Goal: Information Seeking & Learning: Learn about a topic

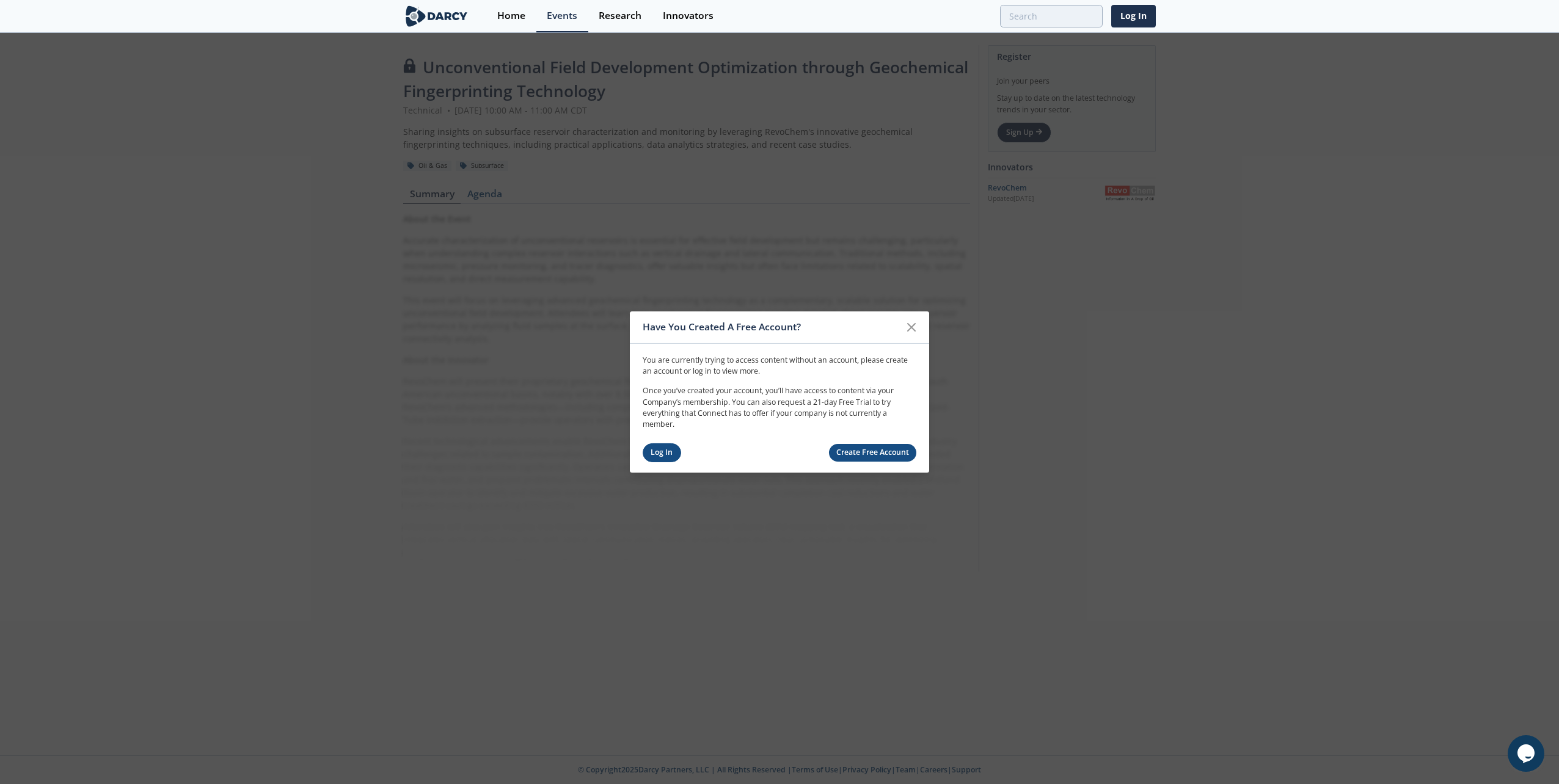
click at [680, 451] on link "Log In" at bounding box center [662, 452] width 39 height 19
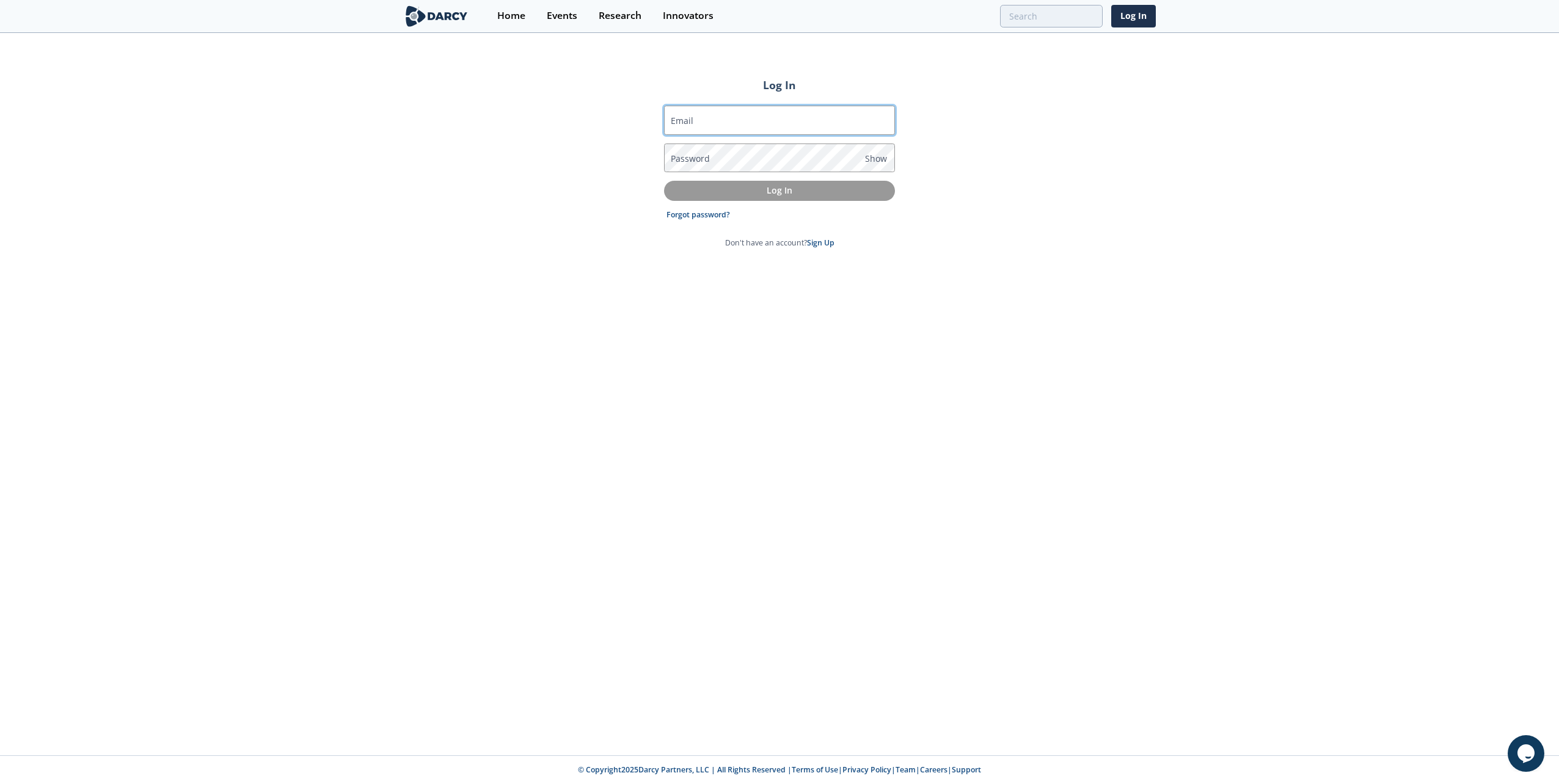
click at [731, 124] on input "Email" at bounding box center [780, 120] width 231 height 29
type input "[PERSON_NAME][EMAIL_ADDRESS][PERSON_NAME][DOMAIN_NAME]"
click at [746, 193] on p "Log In" at bounding box center [780, 190] width 214 height 13
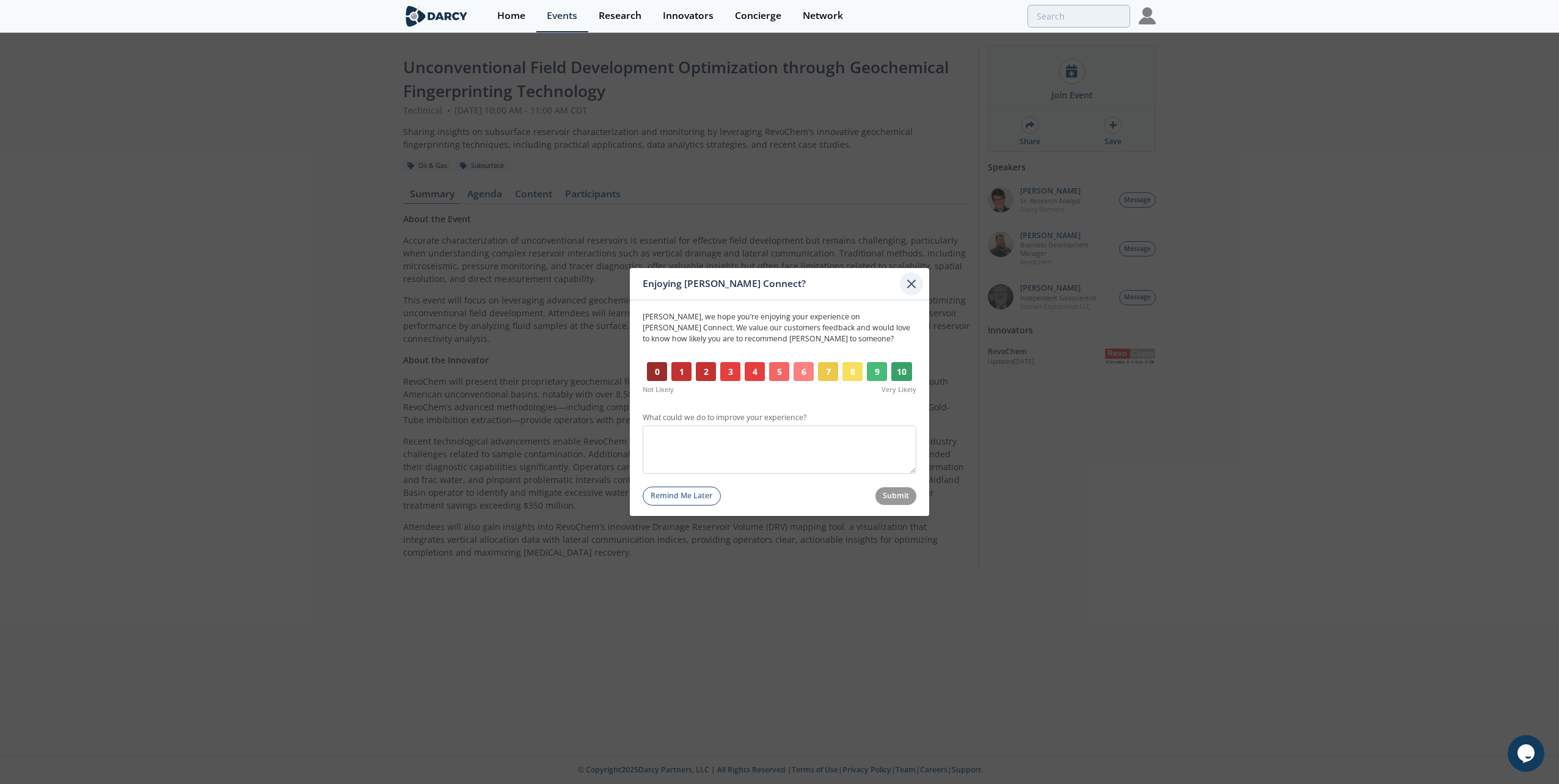
click at [909, 286] on icon at bounding box center [912, 284] width 7 height 7
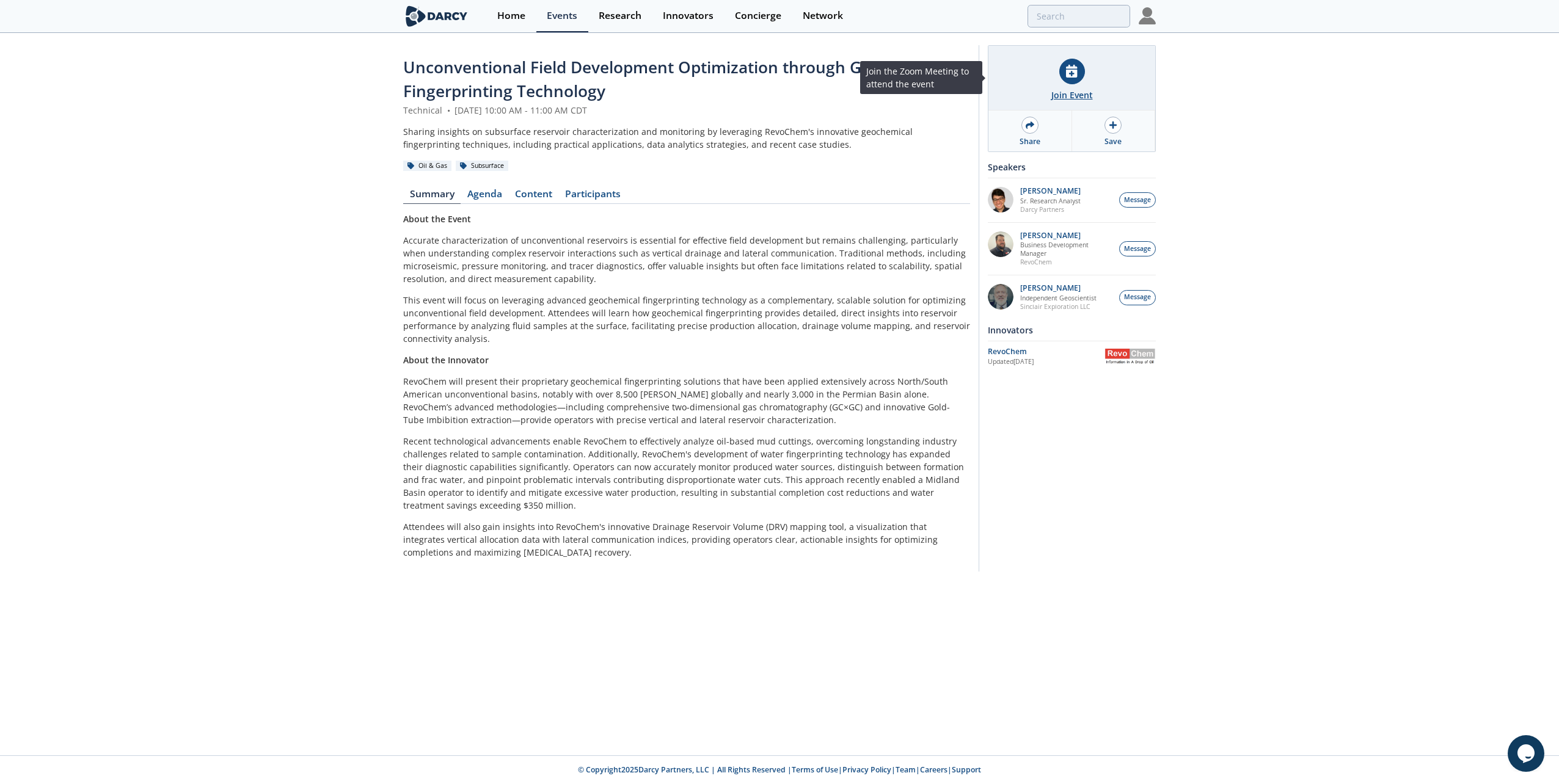
click at [1079, 93] on div "Join Event" at bounding box center [1072, 95] width 41 height 13
click at [485, 195] on link "Agenda" at bounding box center [484, 196] width 48 height 15
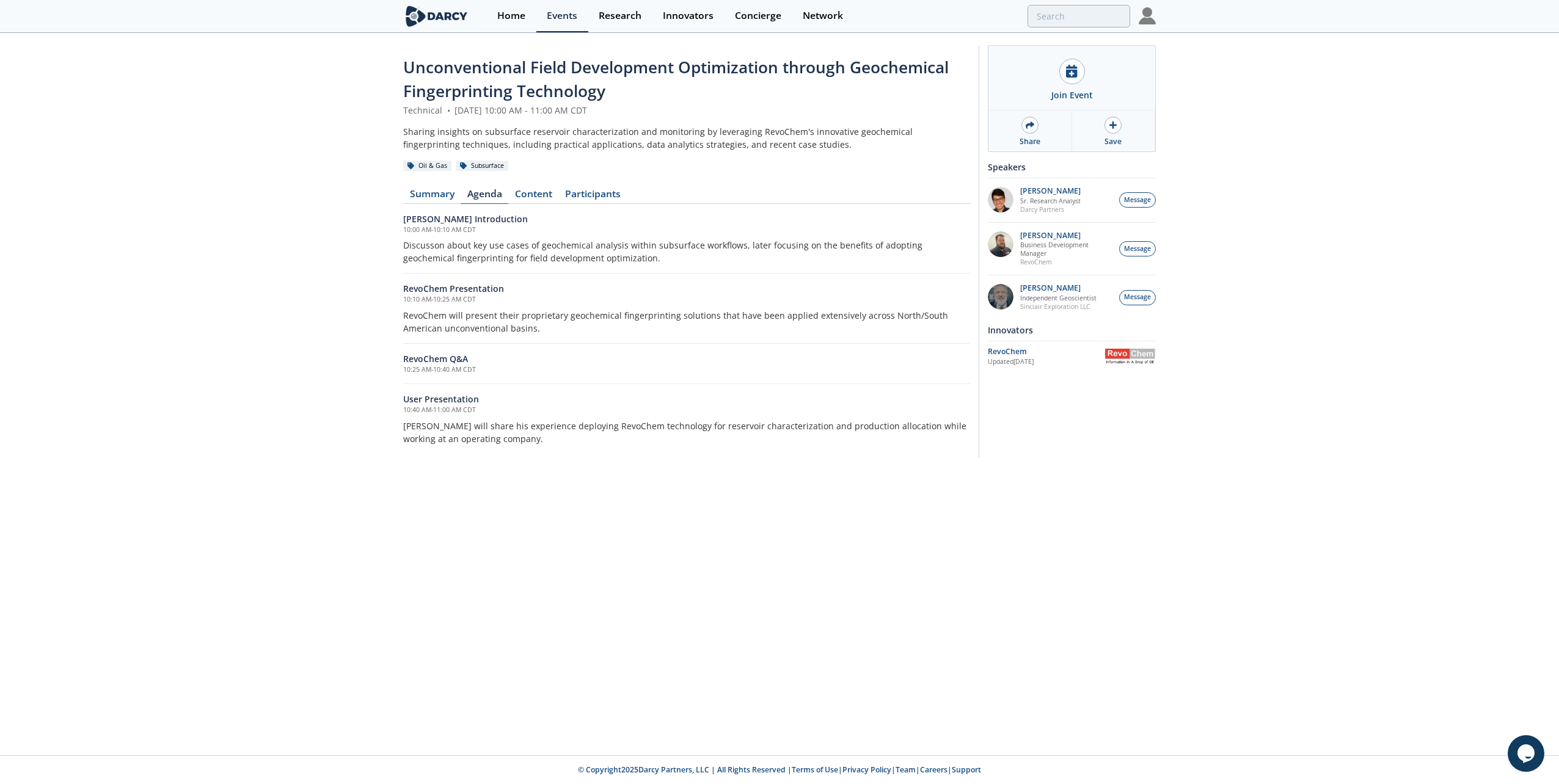
click at [457, 319] on p "RevoChem will present their proprietary geochemical fingerprinting solutions th…" at bounding box center [687, 322] width 567 height 26
click at [466, 290] on h6 "RevoChem Presentation" at bounding box center [687, 288] width 567 height 13
click at [545, 190] on link "Content" at bounding box center [533, 196] width 50 height 15
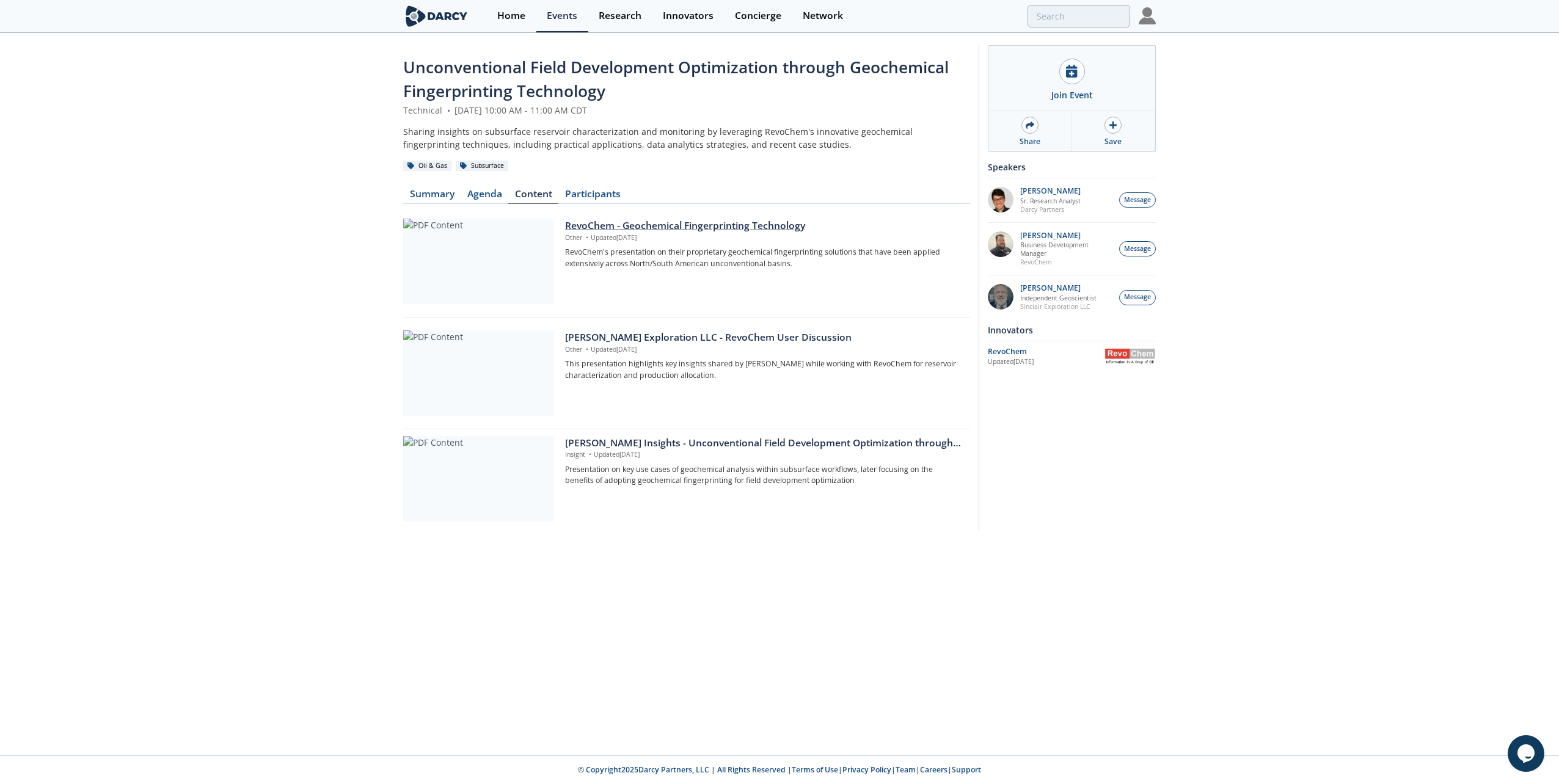
click at [701, 226] on div "RevoChem - Geochemical Fingerprinting Technology" at bounding box center [763, 225] width 396 height 15
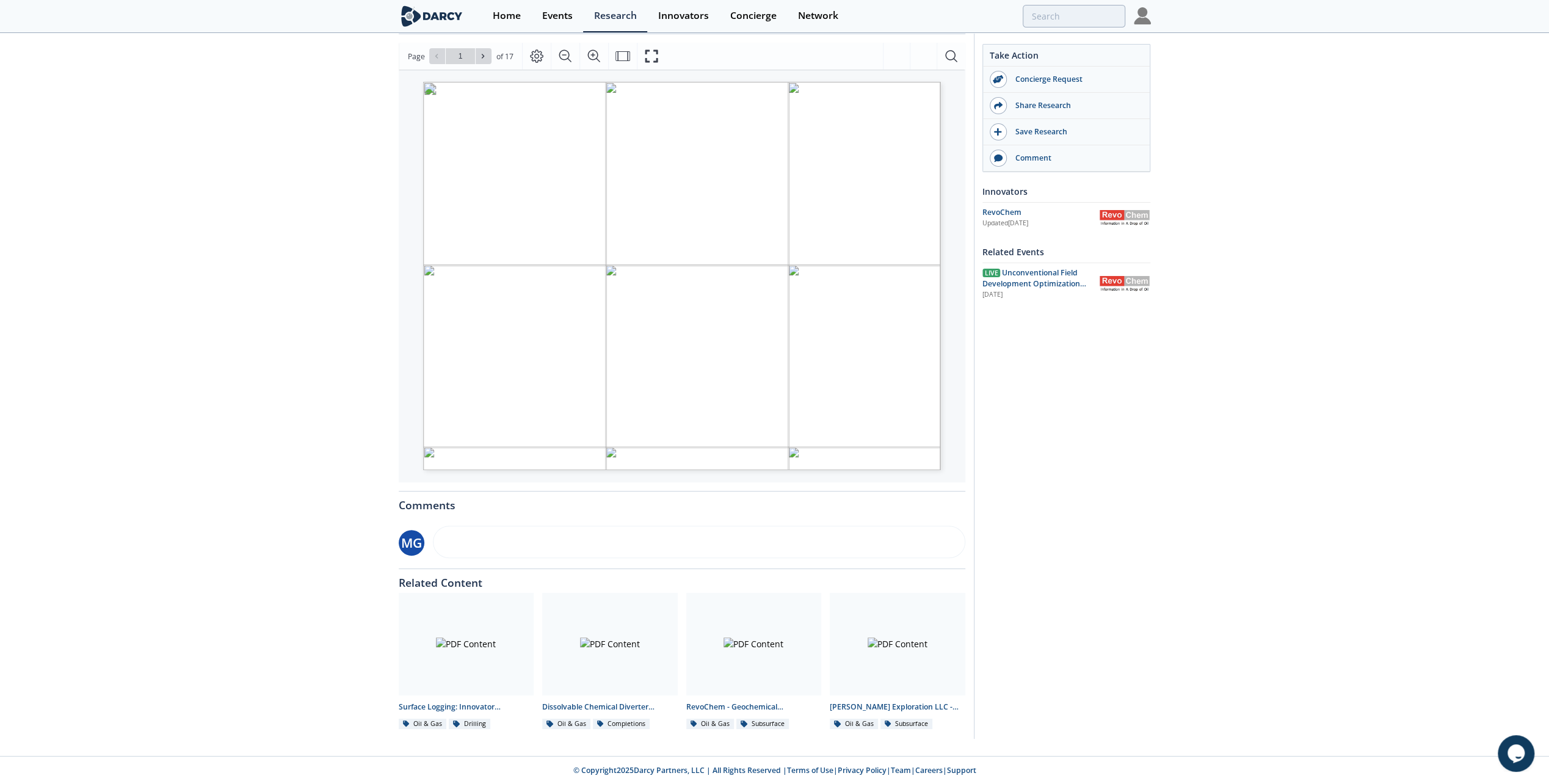
scroll to position [31, 0]
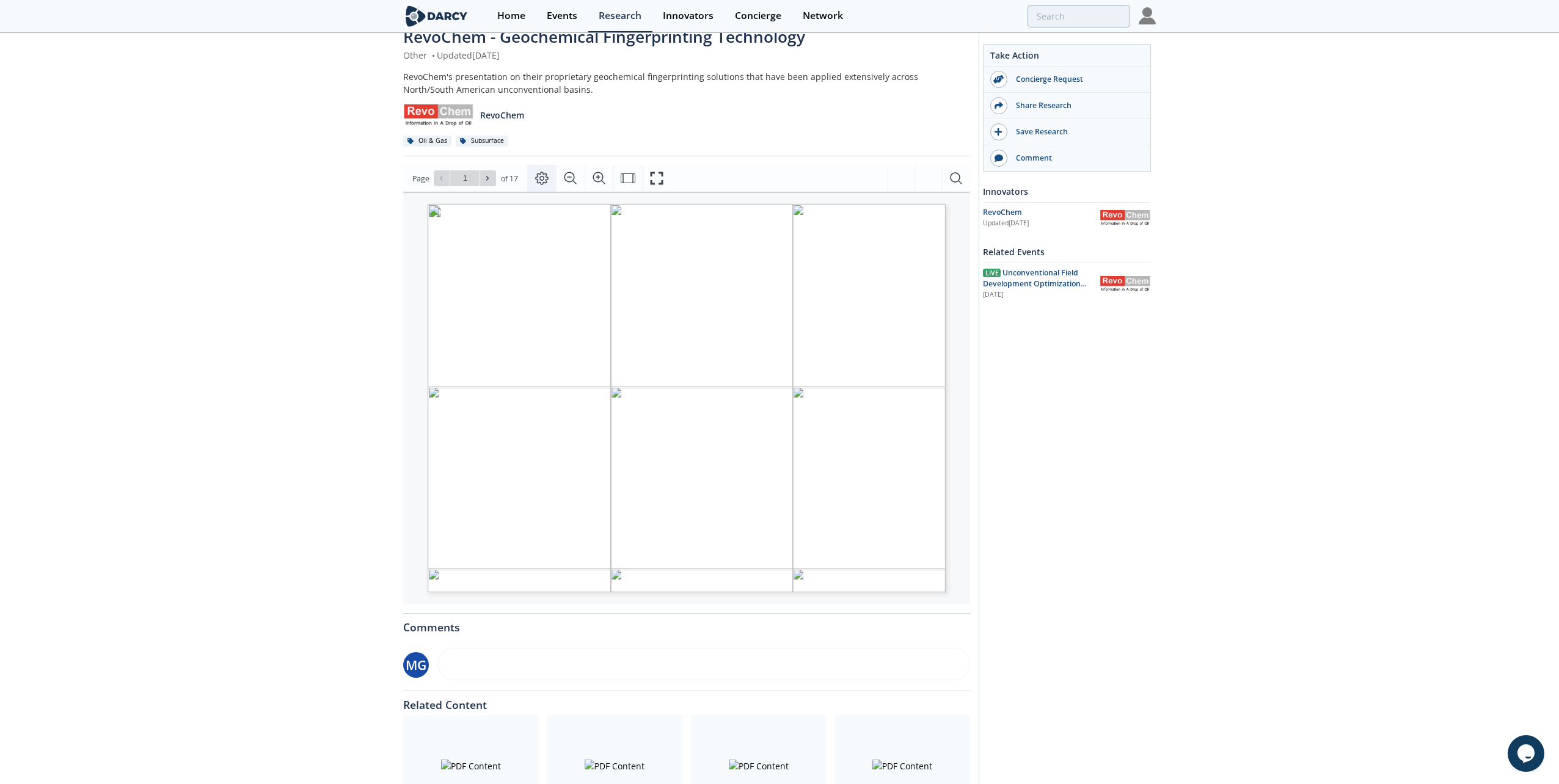
click at [541, 177] on icon "Page Layout" at bounding box center [542, 178] width 14 height 14
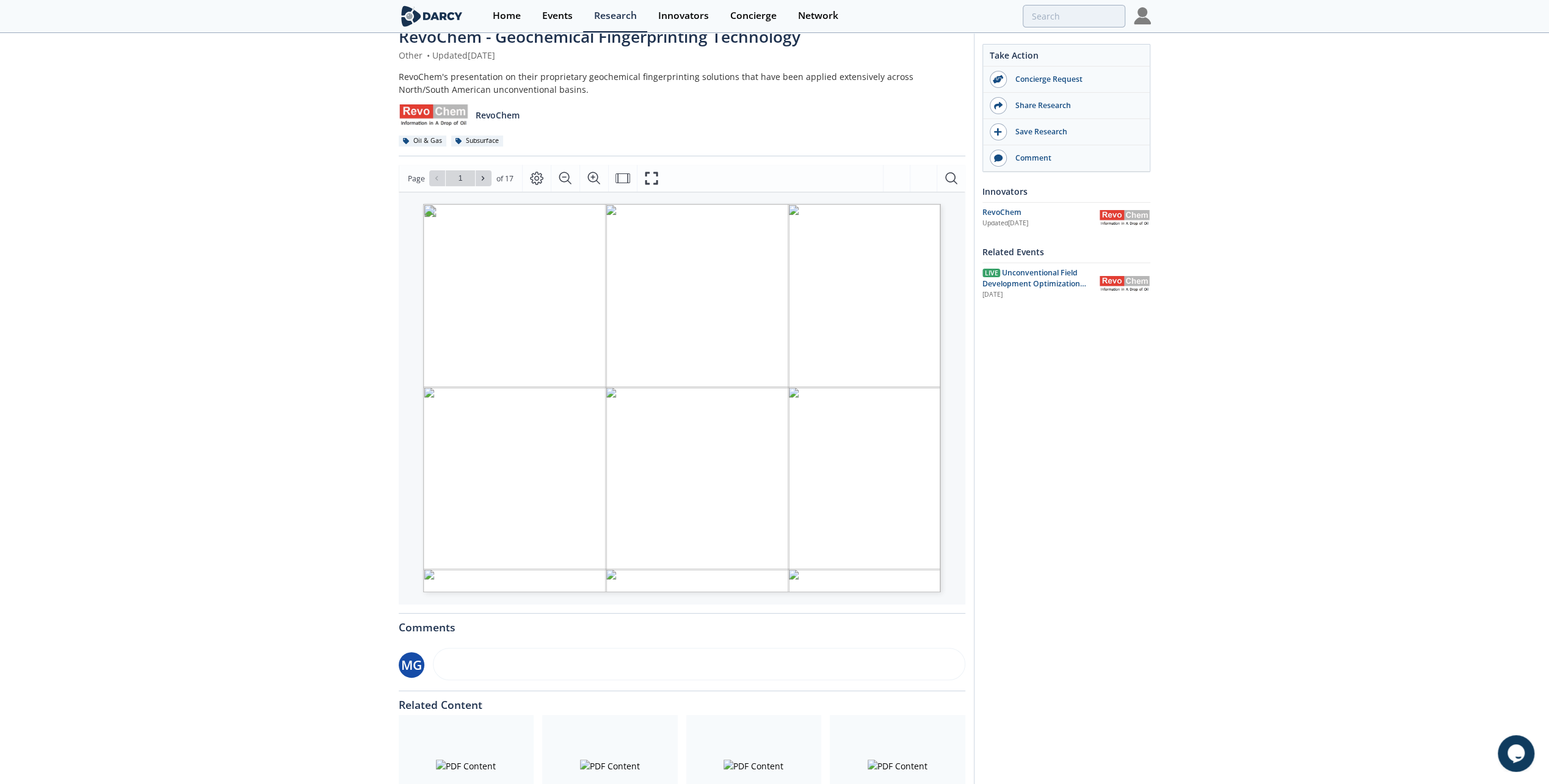
click at [1167, 481] on div "RevoChem - Geochemical Fingerprinting Technology Other • Updated [DATE] RevoChe…" at bounding box center [774, 441] width 1549 height 875
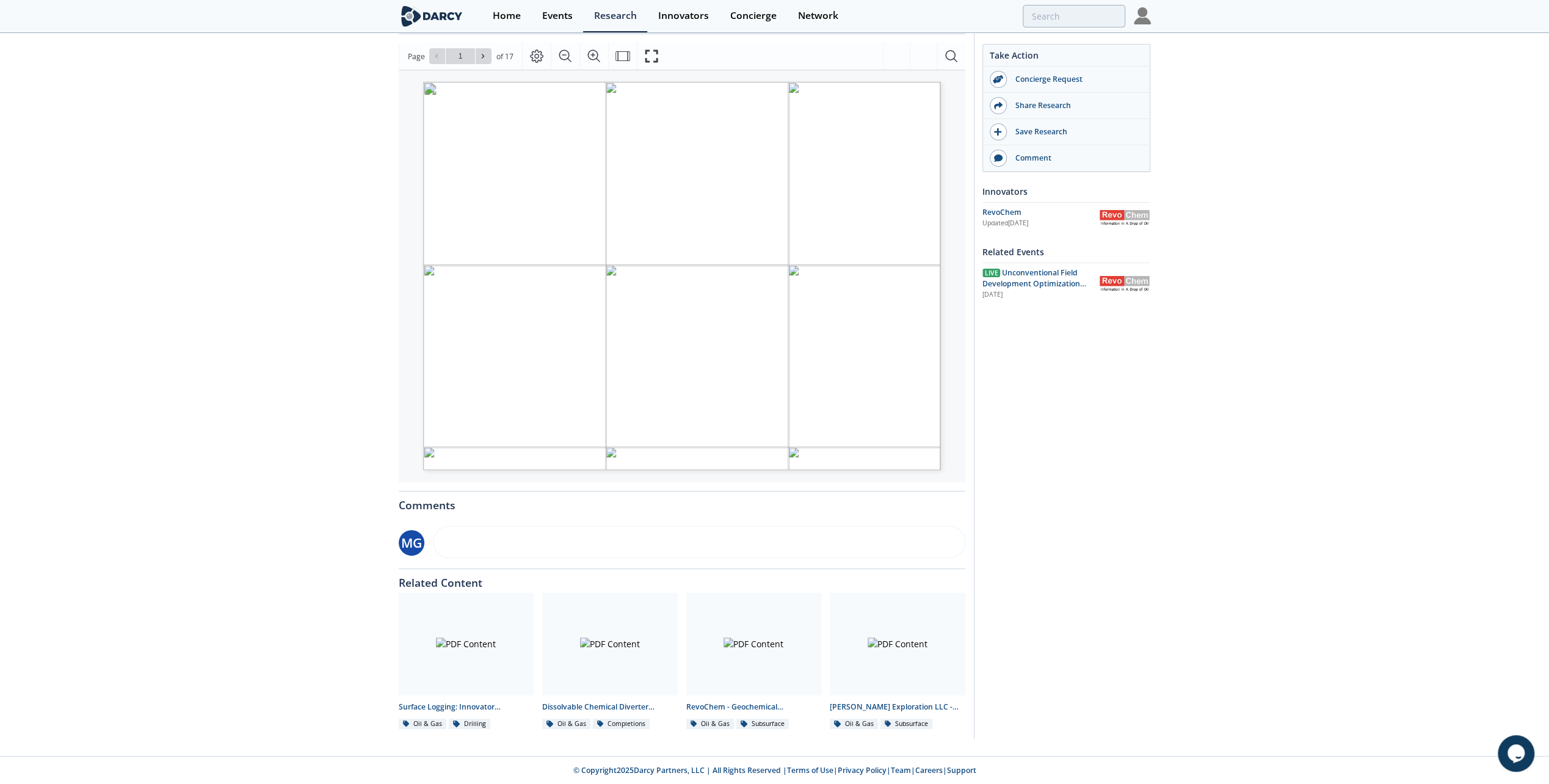
scroll to position [0, 0]
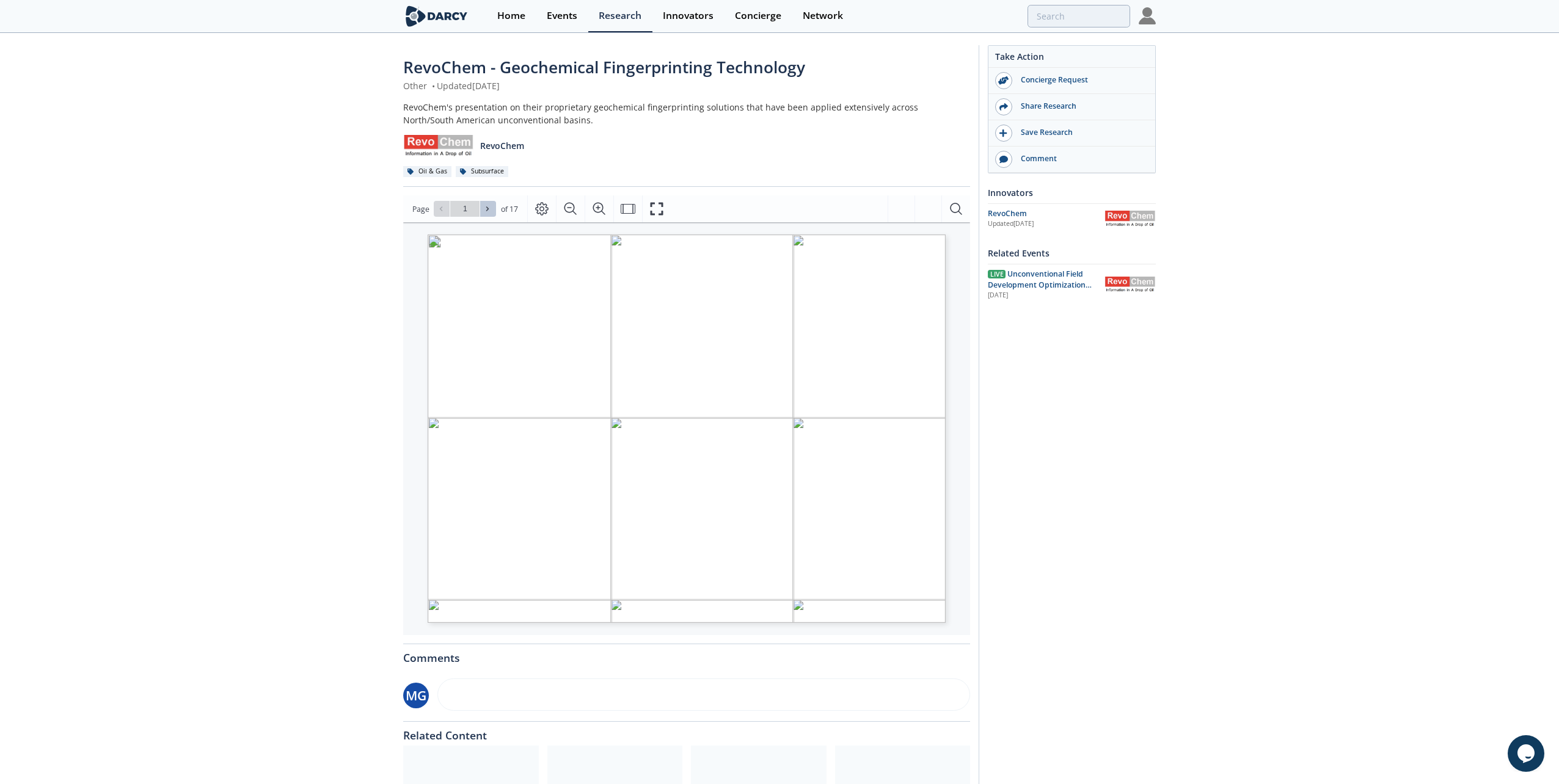
click at [490, 209] on icon at bounding box center [488, 209] width 7 height 7
type input "2"
click at [490, 209] on icon at bounding box center [488, 209] width 7 height 7
type input "3"
click at [490, 209] on icon at bounding box center [488, 209] width 7 height 7
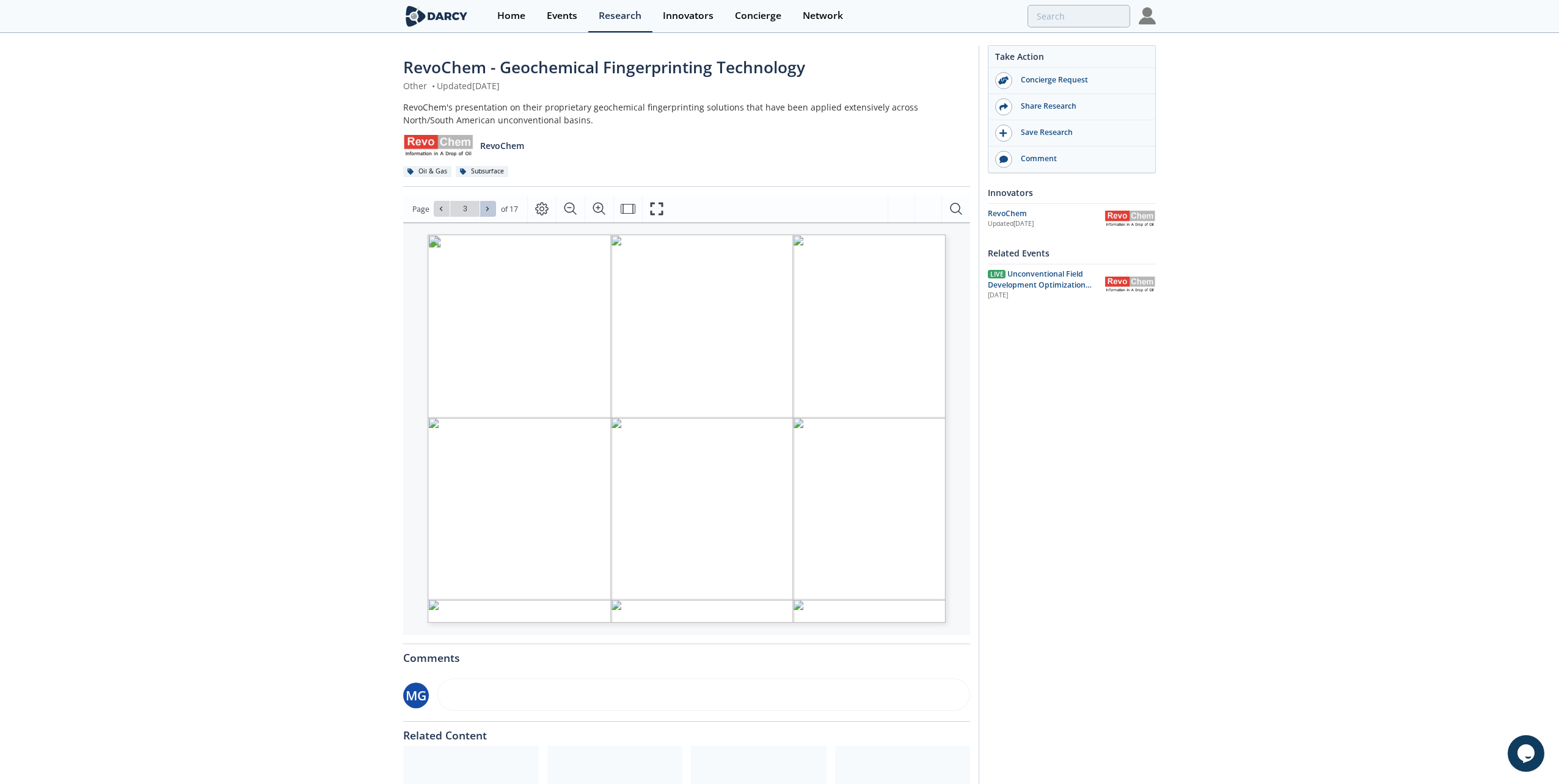
type input "4"
click at [490, 209] on icon at bounding box center [488, 209] width 7 height 7
type input "5"
click at [490, 209] on icon at bounding box center [488, 209] width 7 height 7
type input "6"
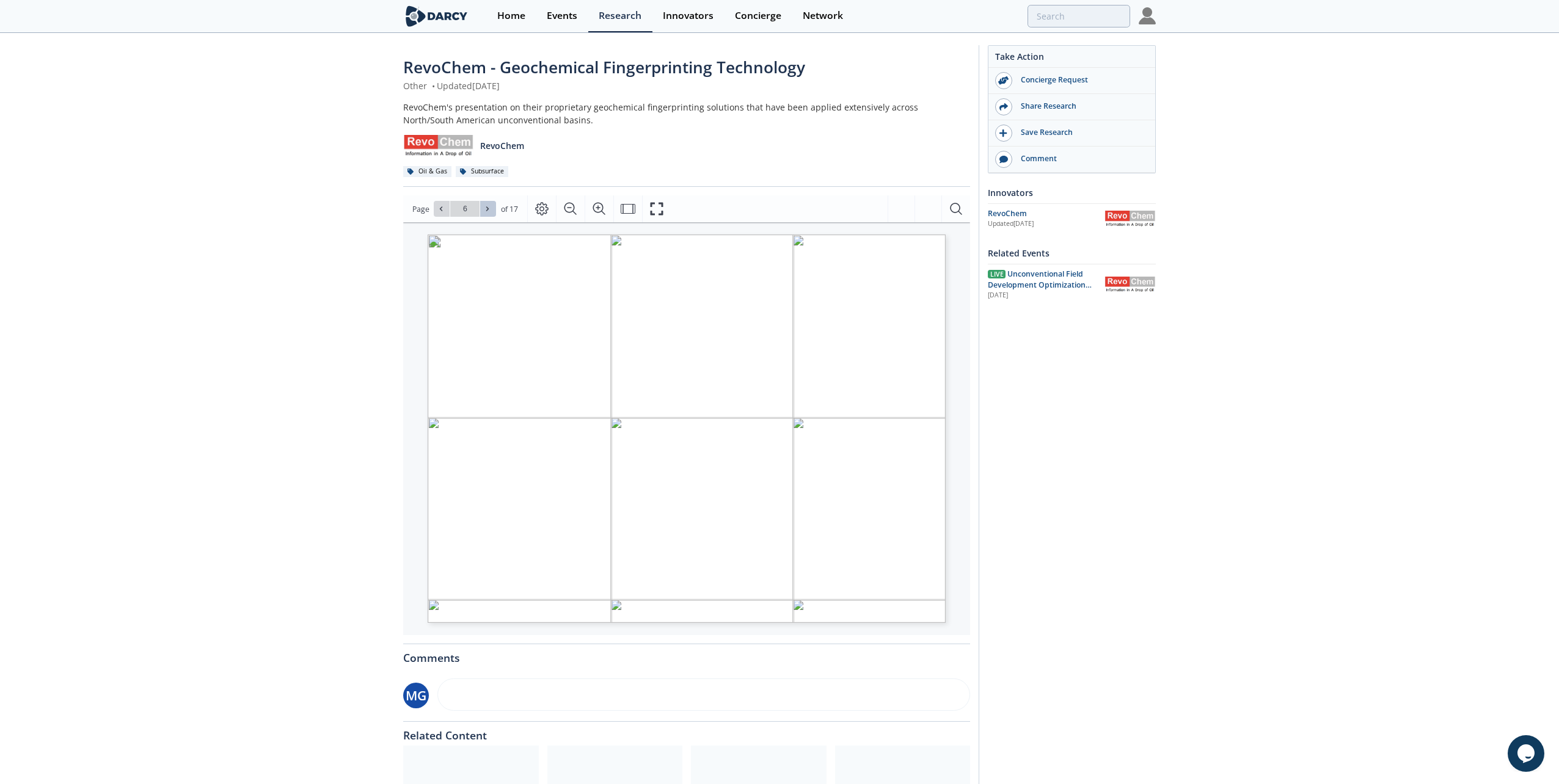
click at [490, 209] on icon at bounding box center [488, 209] width 7 height 7
type input "7"
click at [490, 209] on icon at bounding box center [488, 209] width 7 height 7
type input "8"
click at [490, 209] on icon at bounding box center [488, 209] width 7 height 7
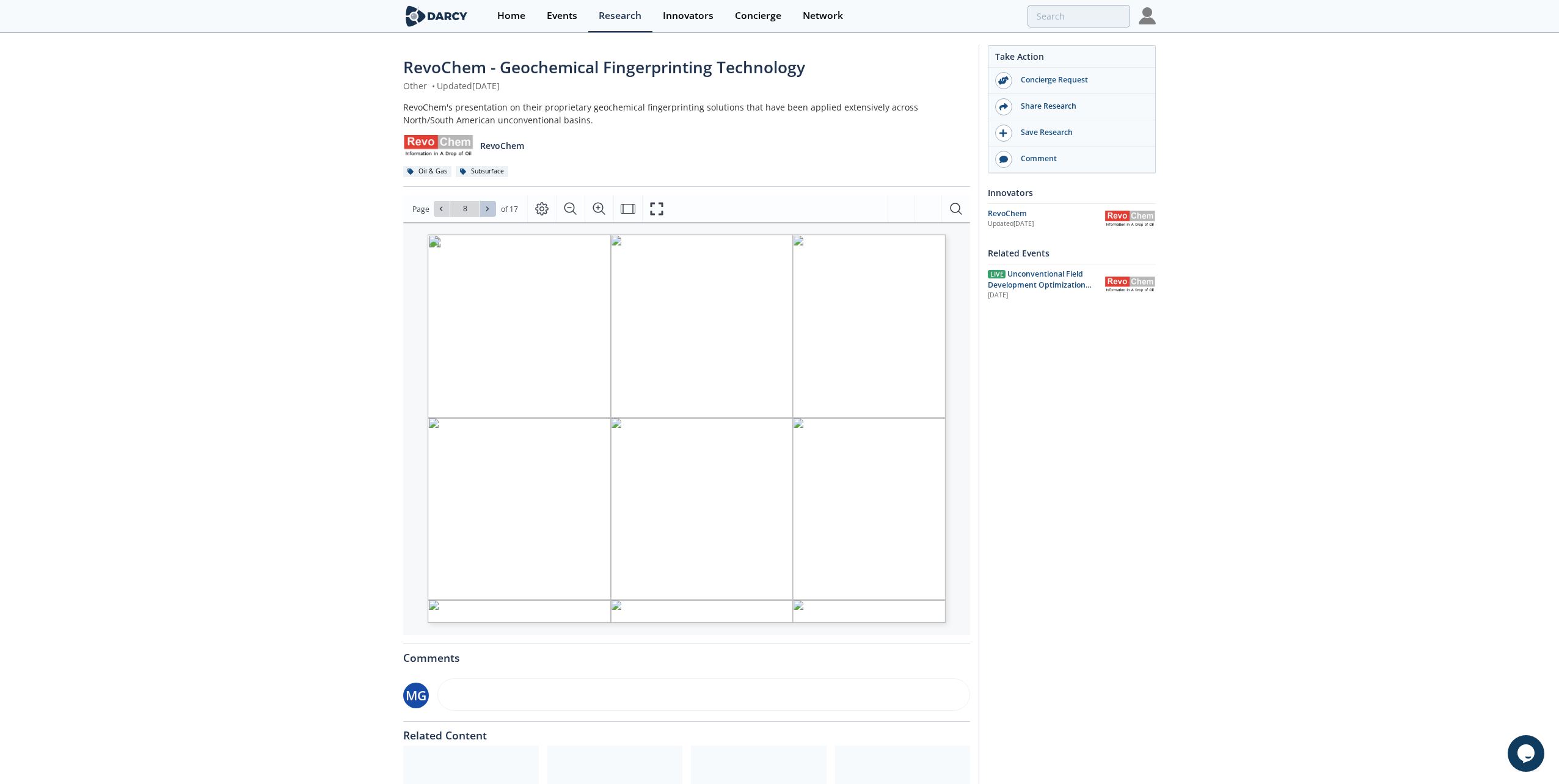
type input "9"
click at [440, 211] on icon at bounding box center [441, 209] width 7 height 7
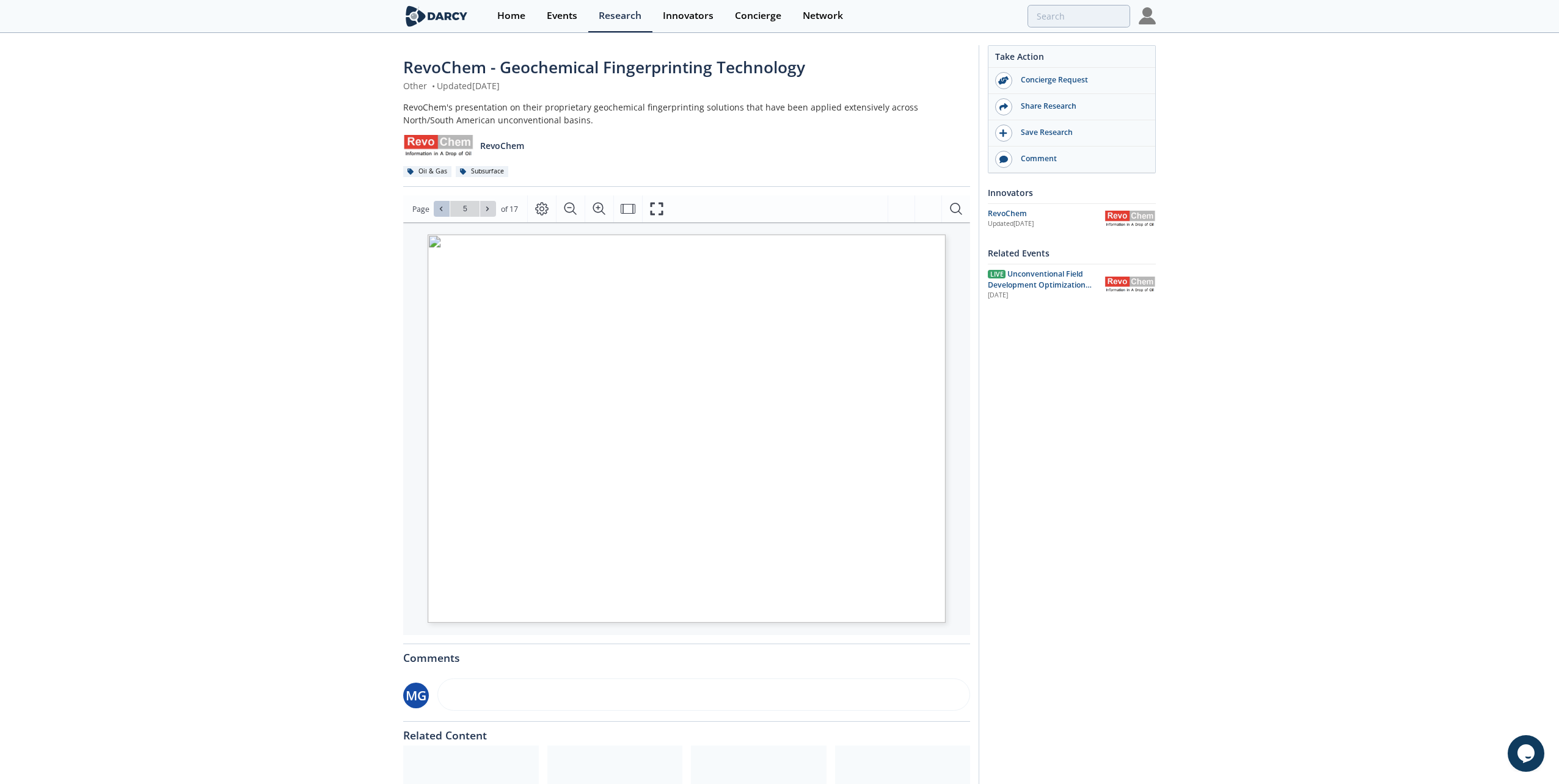
click at [440, 211] on icon at bounding box center [441, 209] width 7 height 7
type input "1"
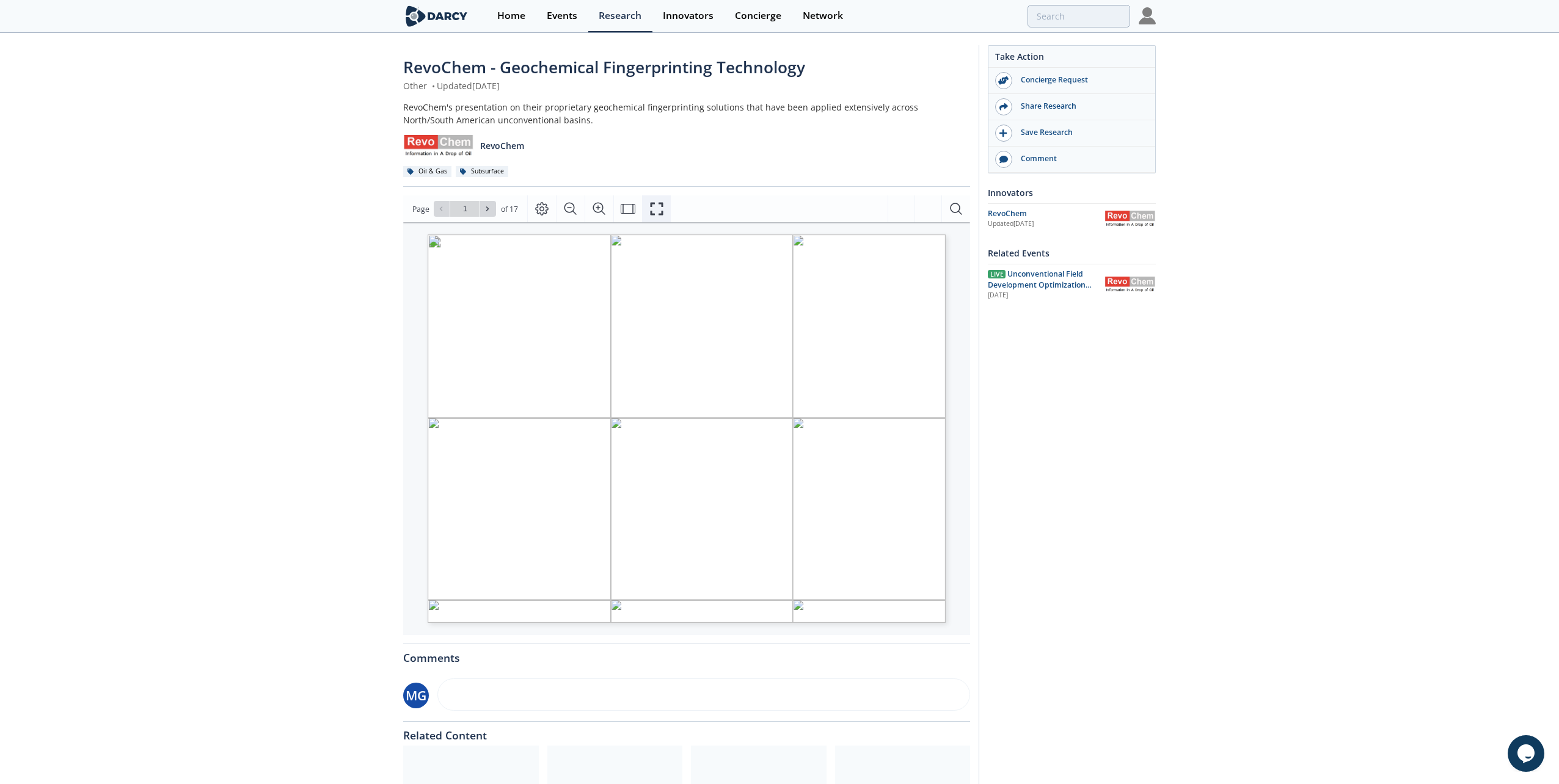
click at [651, 209] on icon "Fullscreen" at bounding box center [657, 208] width 15 height 15
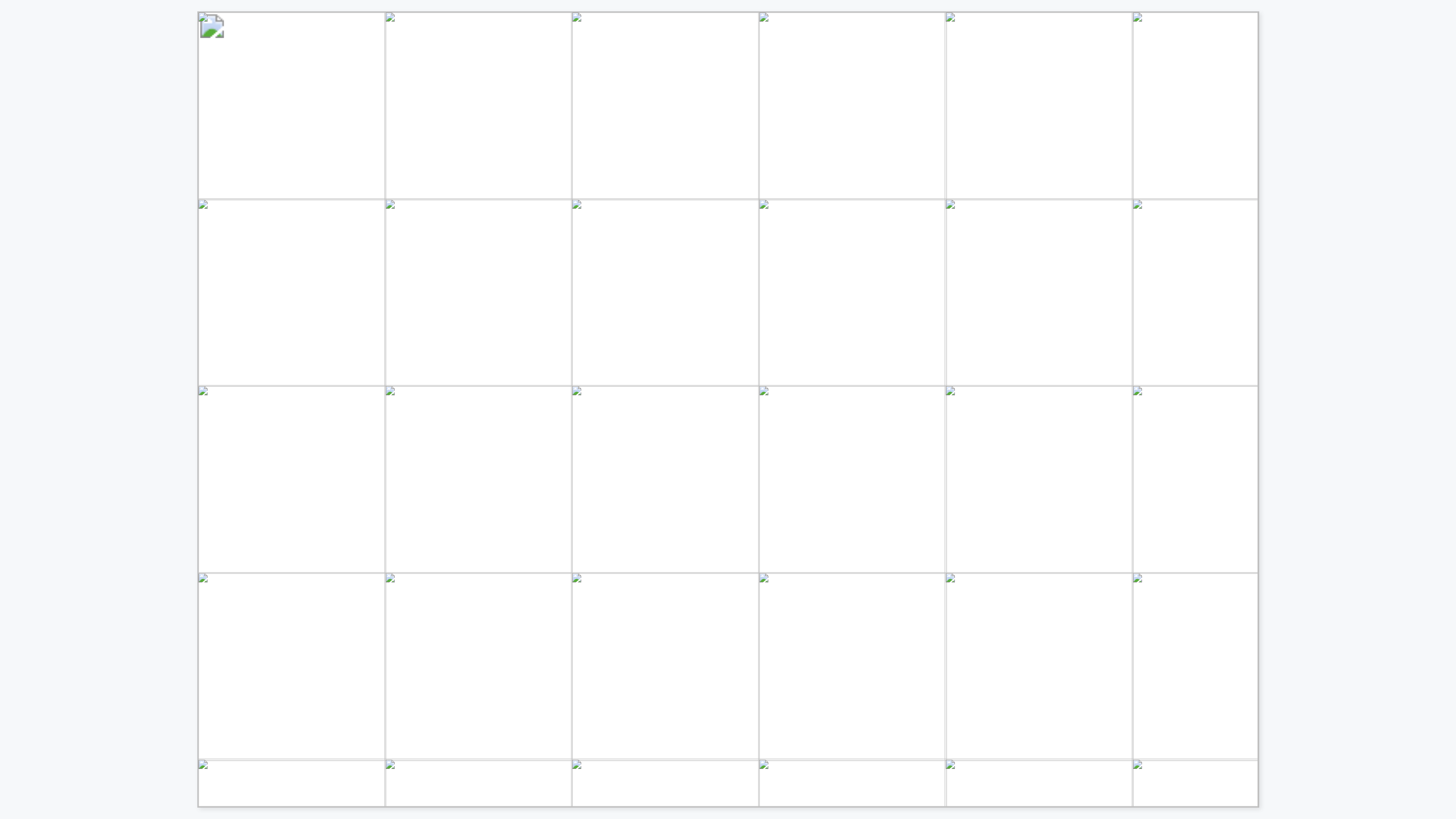
click at [108, 52] on div "[PERSON_NAME] Business Development Manager Mobile: [PHONE_NUMBER] [PERSON_NAME]…" at bounding box center [536, 404] width 1073 height 808
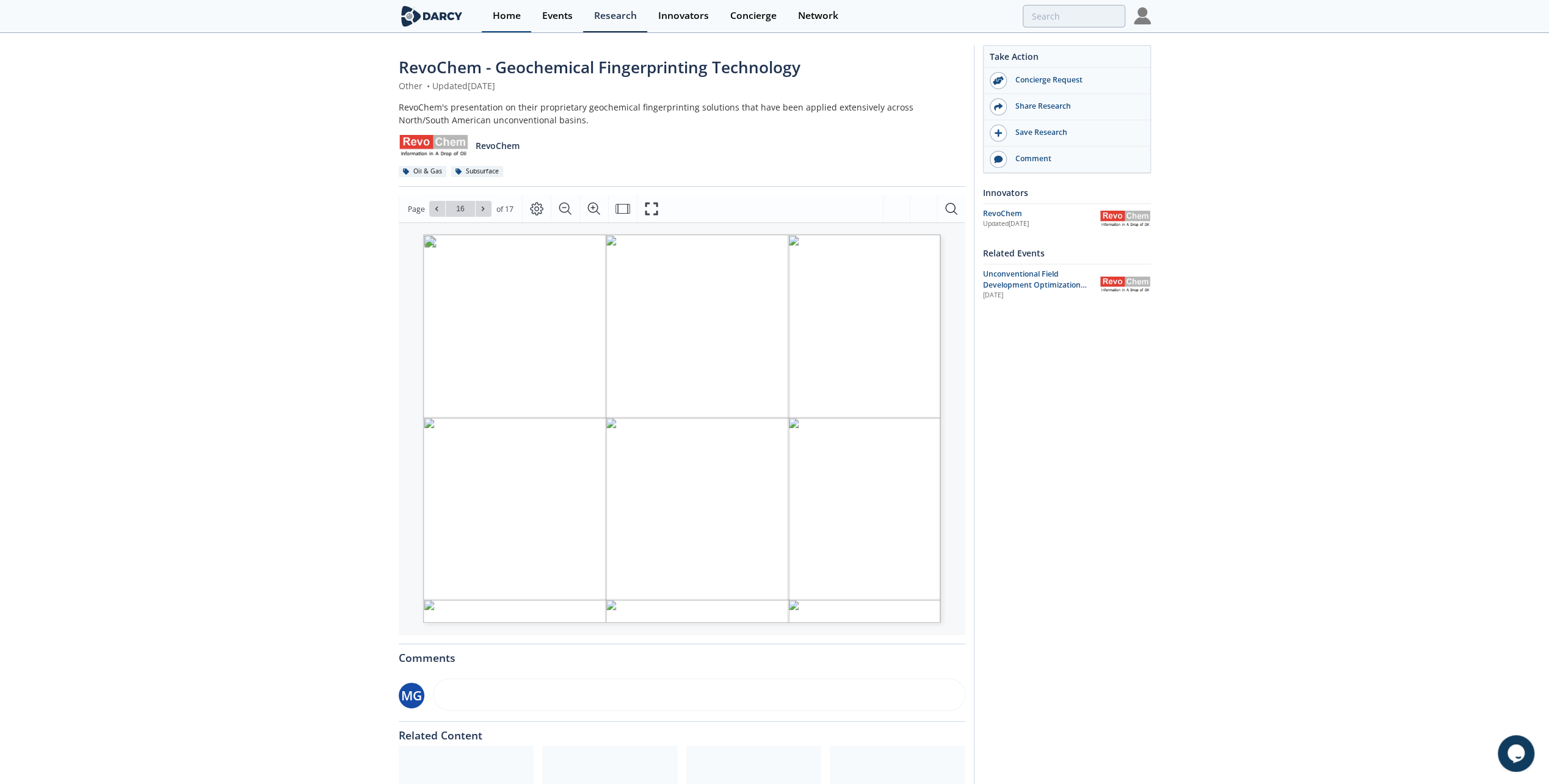
click at [519, 17] on div "Home" at bounding box center [507, 16] width 28 height 10
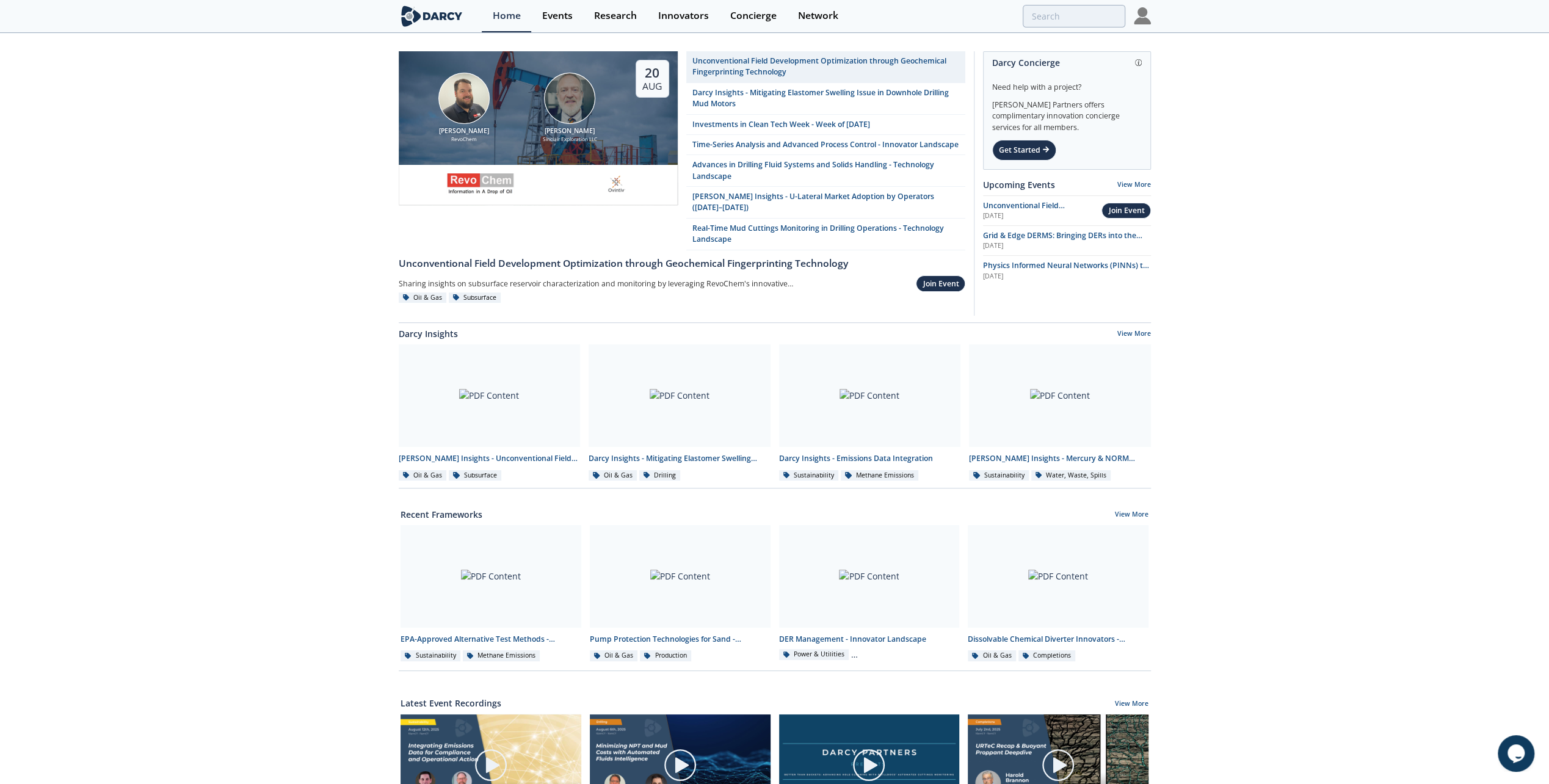
click at [551, 117] on div "[PERSON_NAME] [PERSON_NAME] Exploration LLC" at bounding box center [570, 108] width 97 height 71
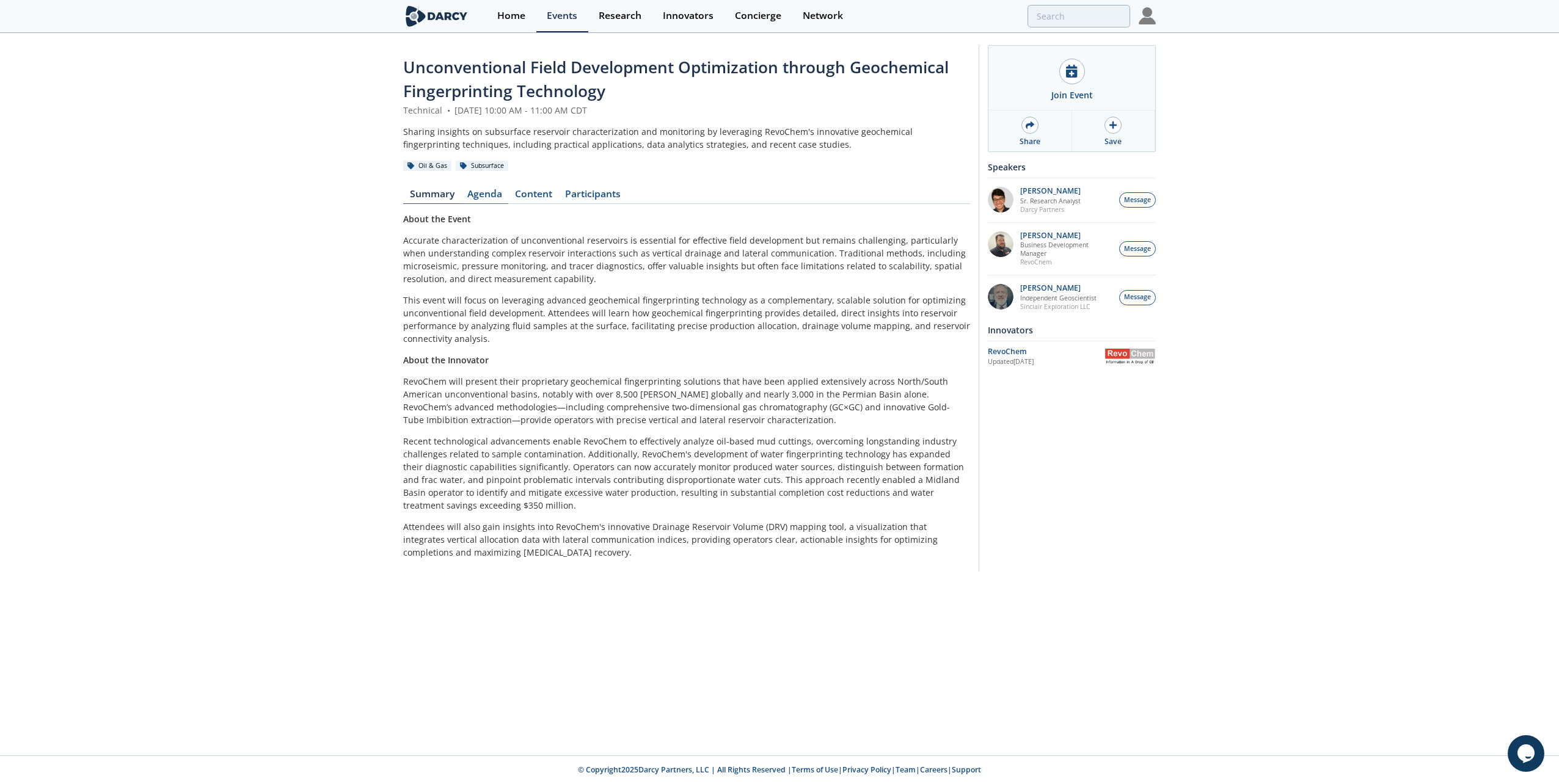
click at [490, 189] on link "Agenda" at bounding box center [484, 196] width 48 height 15
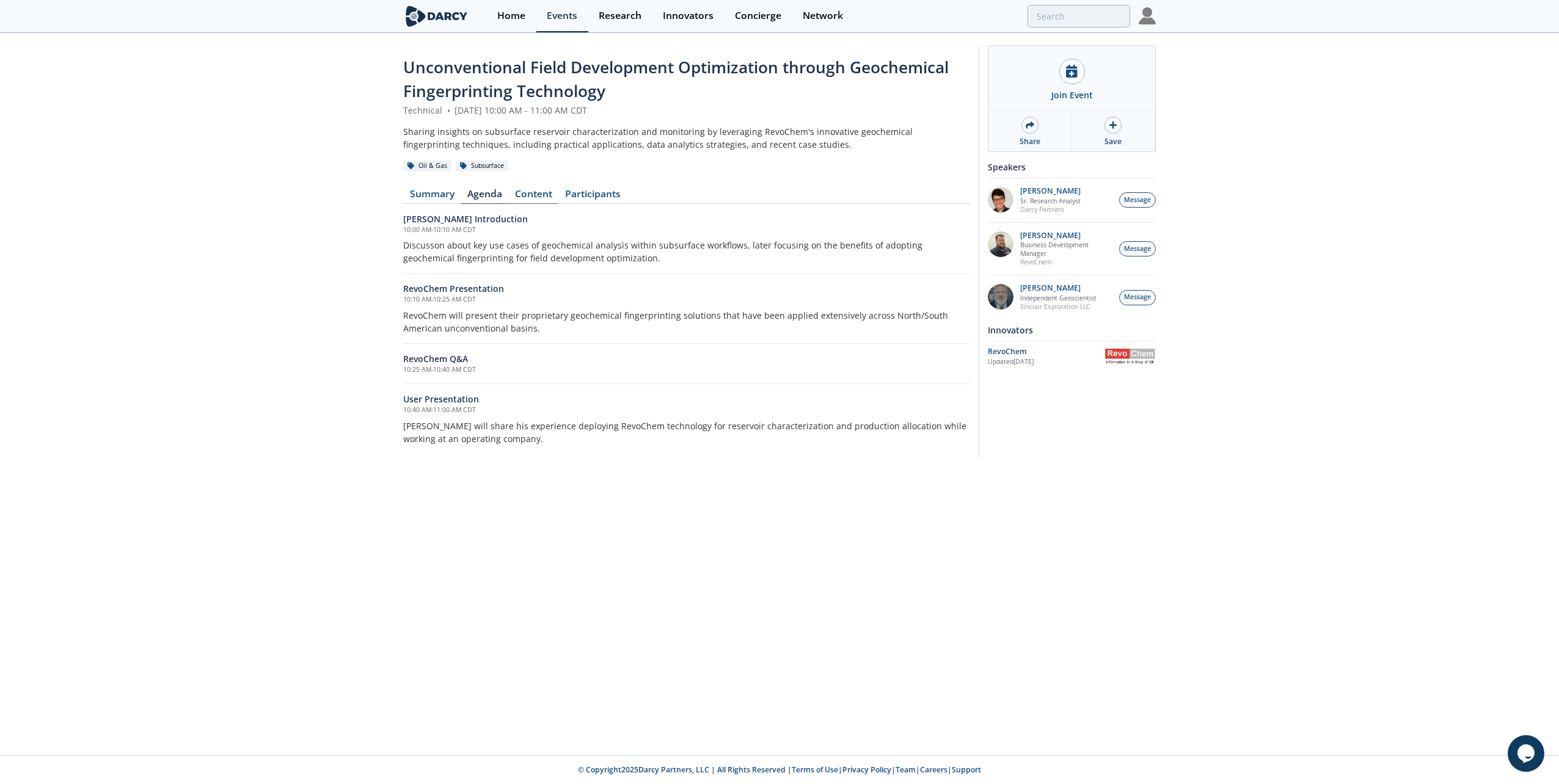
click at [535, 195] on link "Content" at bounding box center [533, 196] width 50 height 15
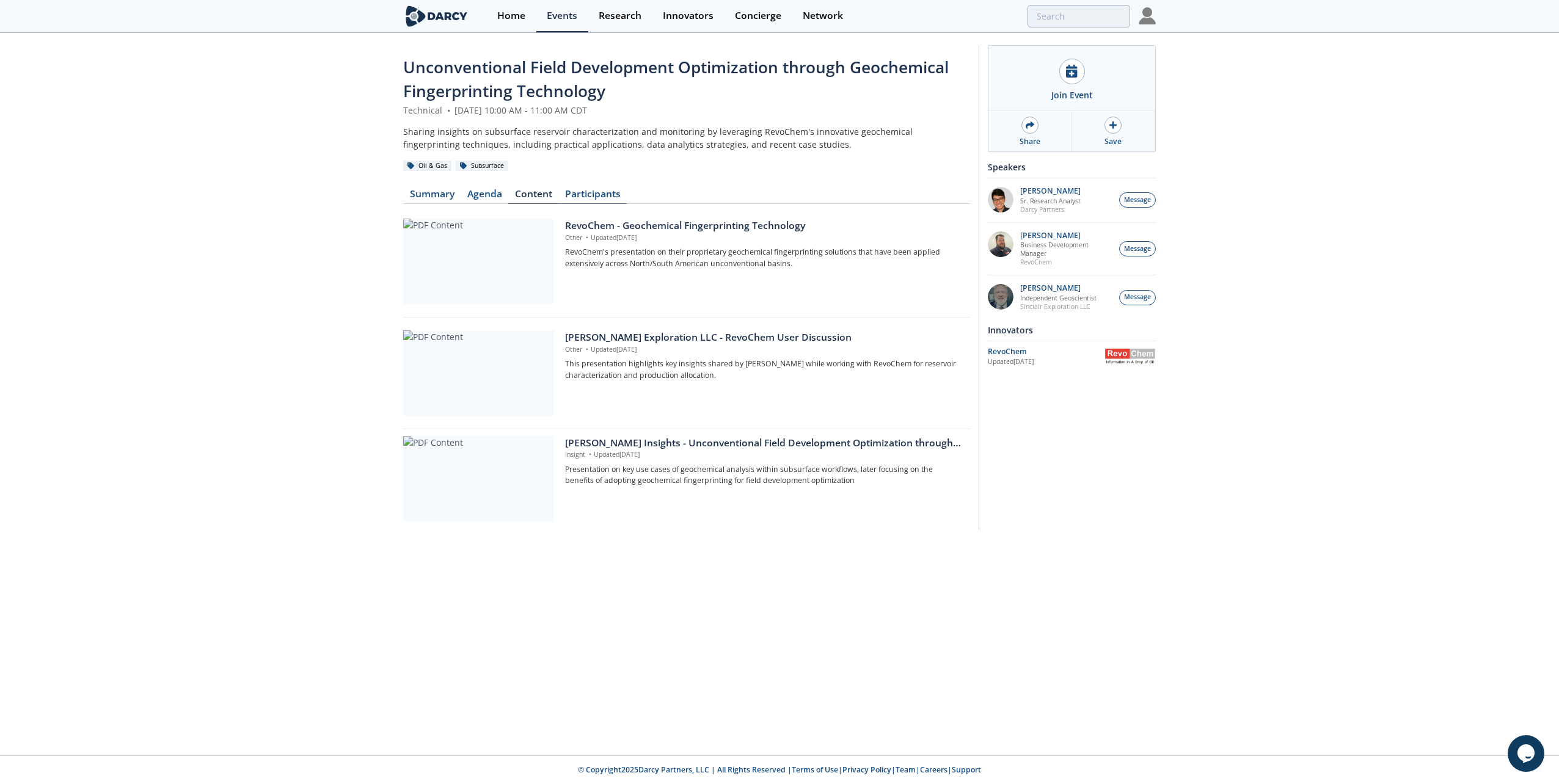
click at [587, 196] on link "Participants" at bounding box center [592, 196] width 69 height 15
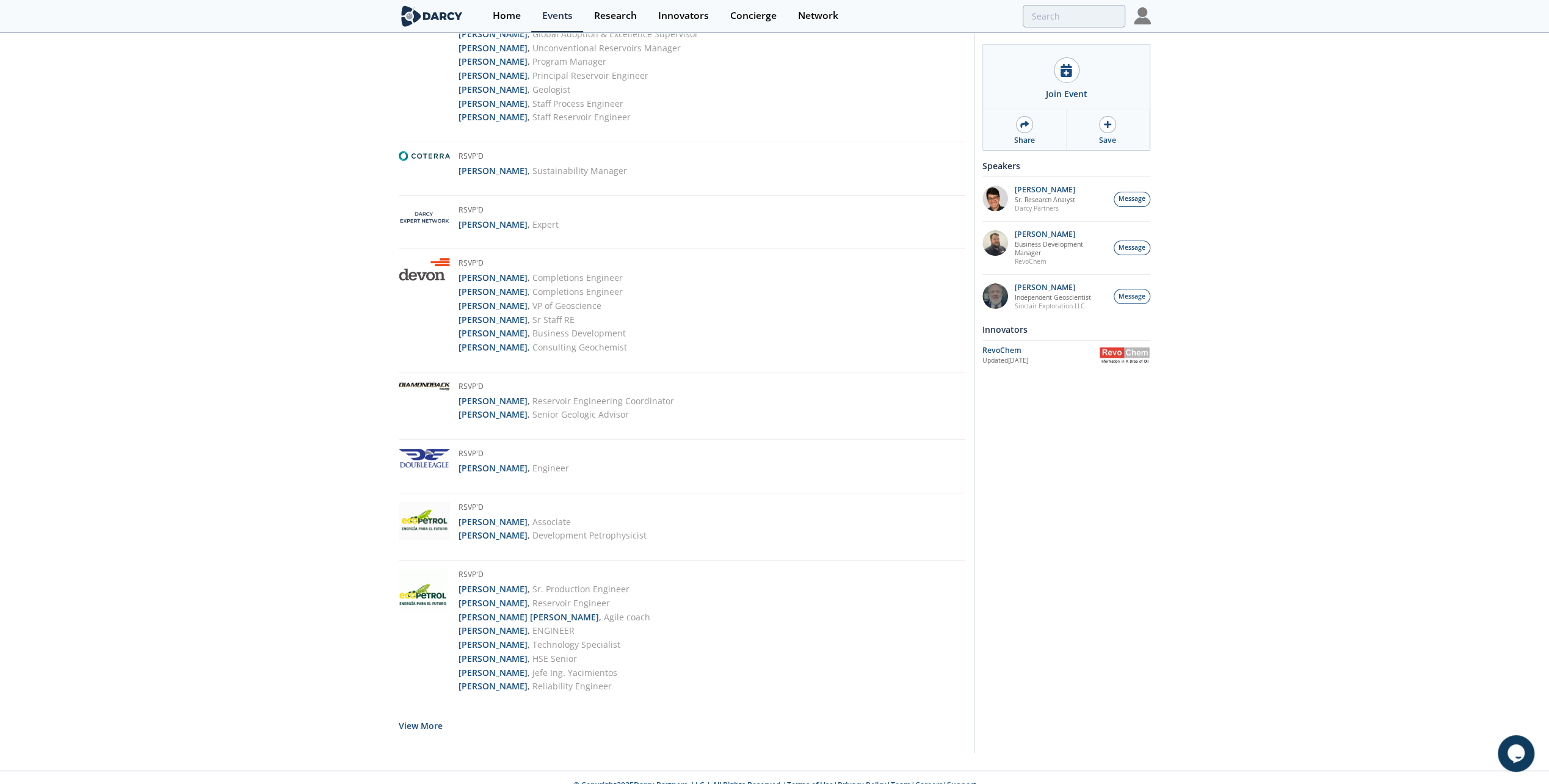
scroll to position [2147, 0]
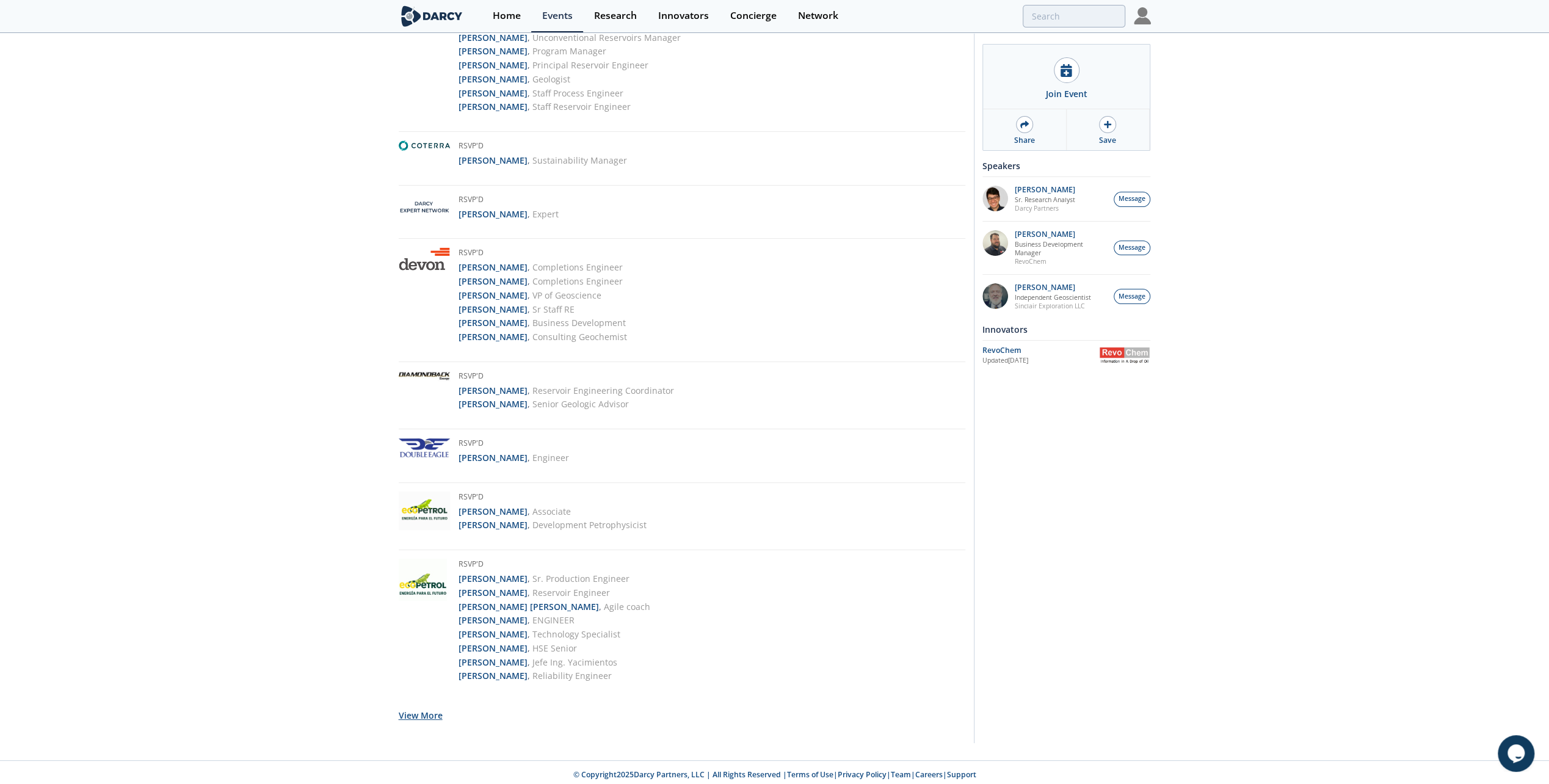
click at [416, 712] on button "View More" at bounding box center [421, 716] width 44 height 30
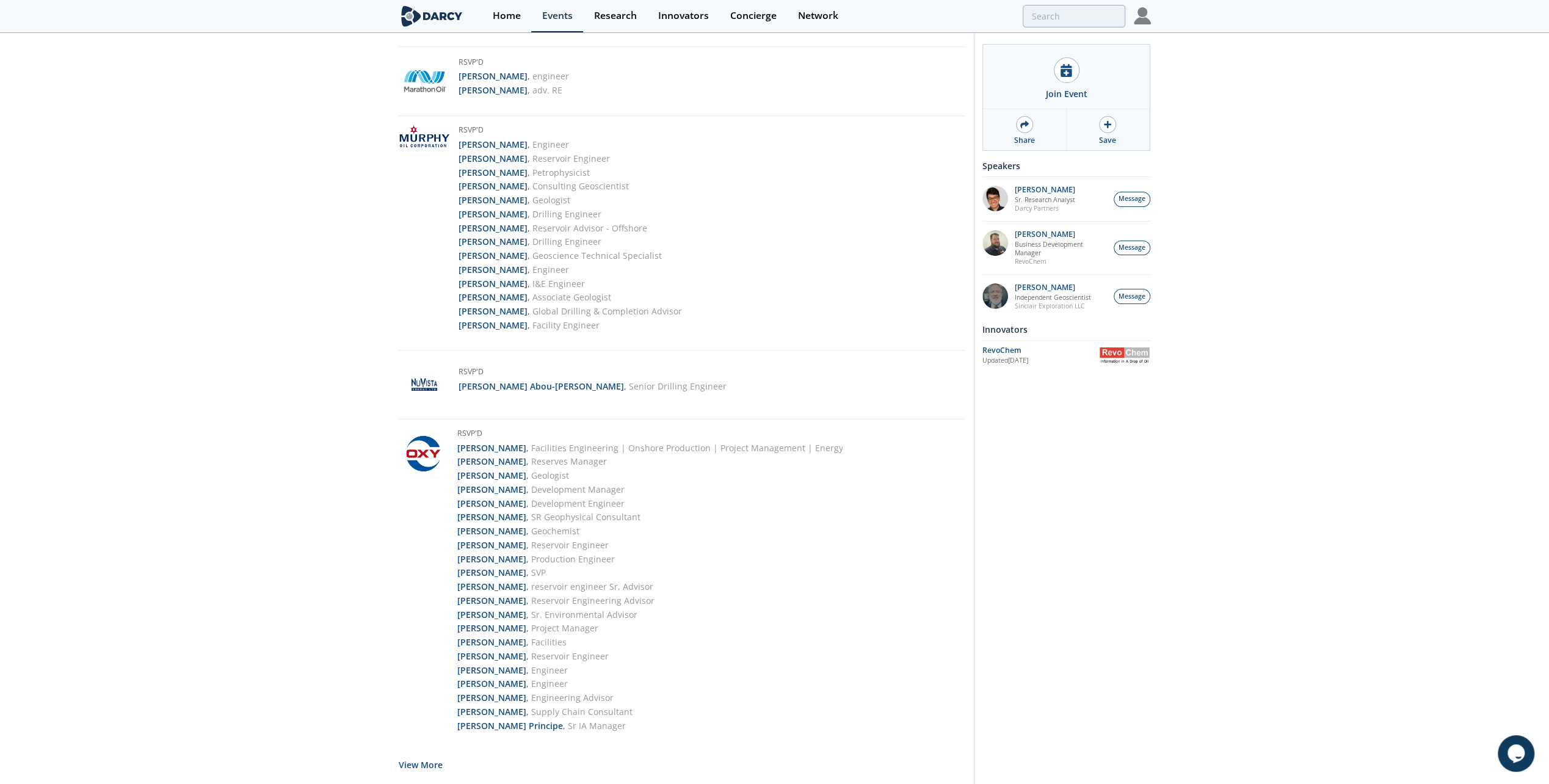
scroll to position [4109, 0]
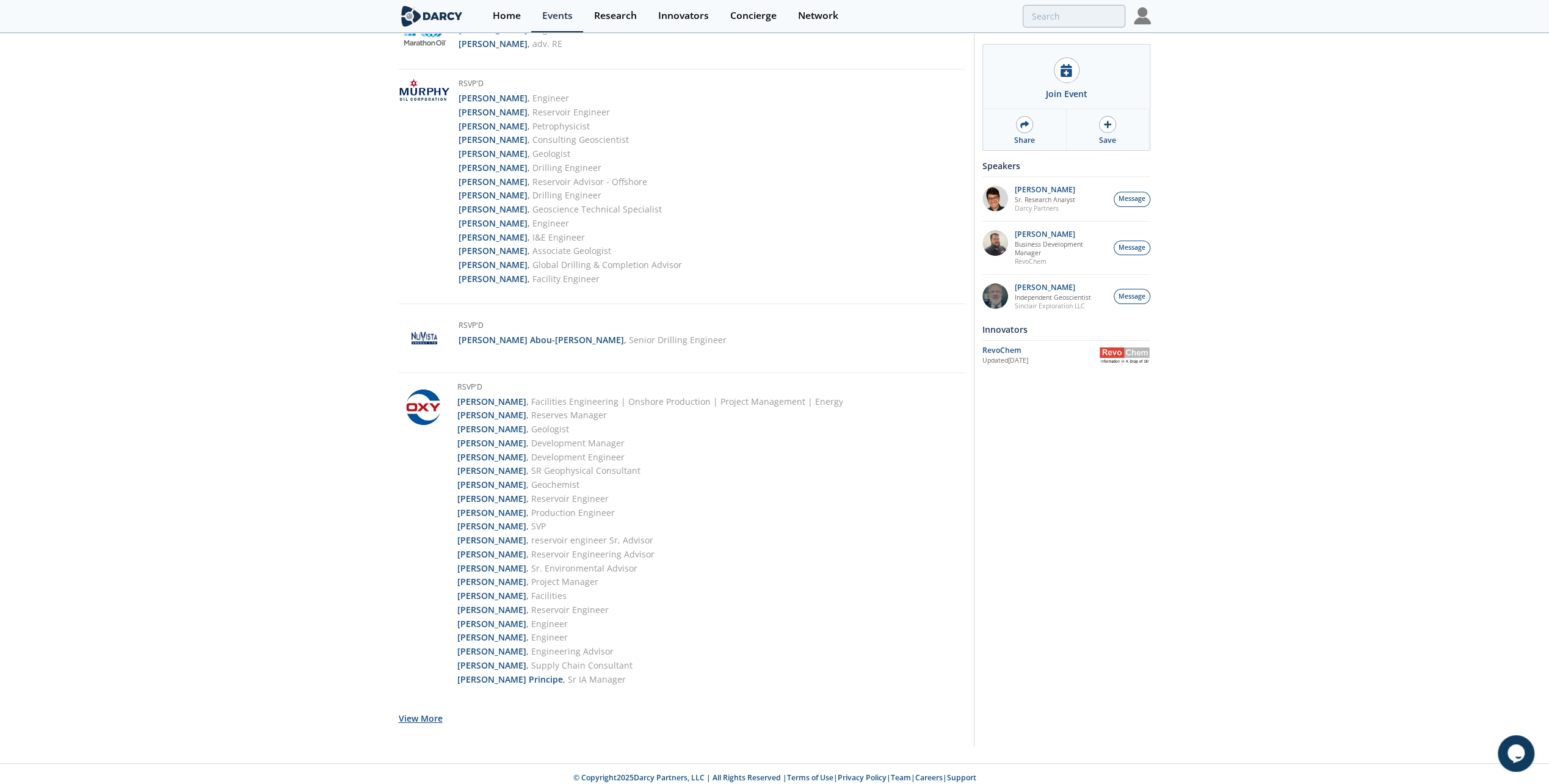
click at [425, 709] on button "View More" at bounding box center [421, 718] width 44 height 30
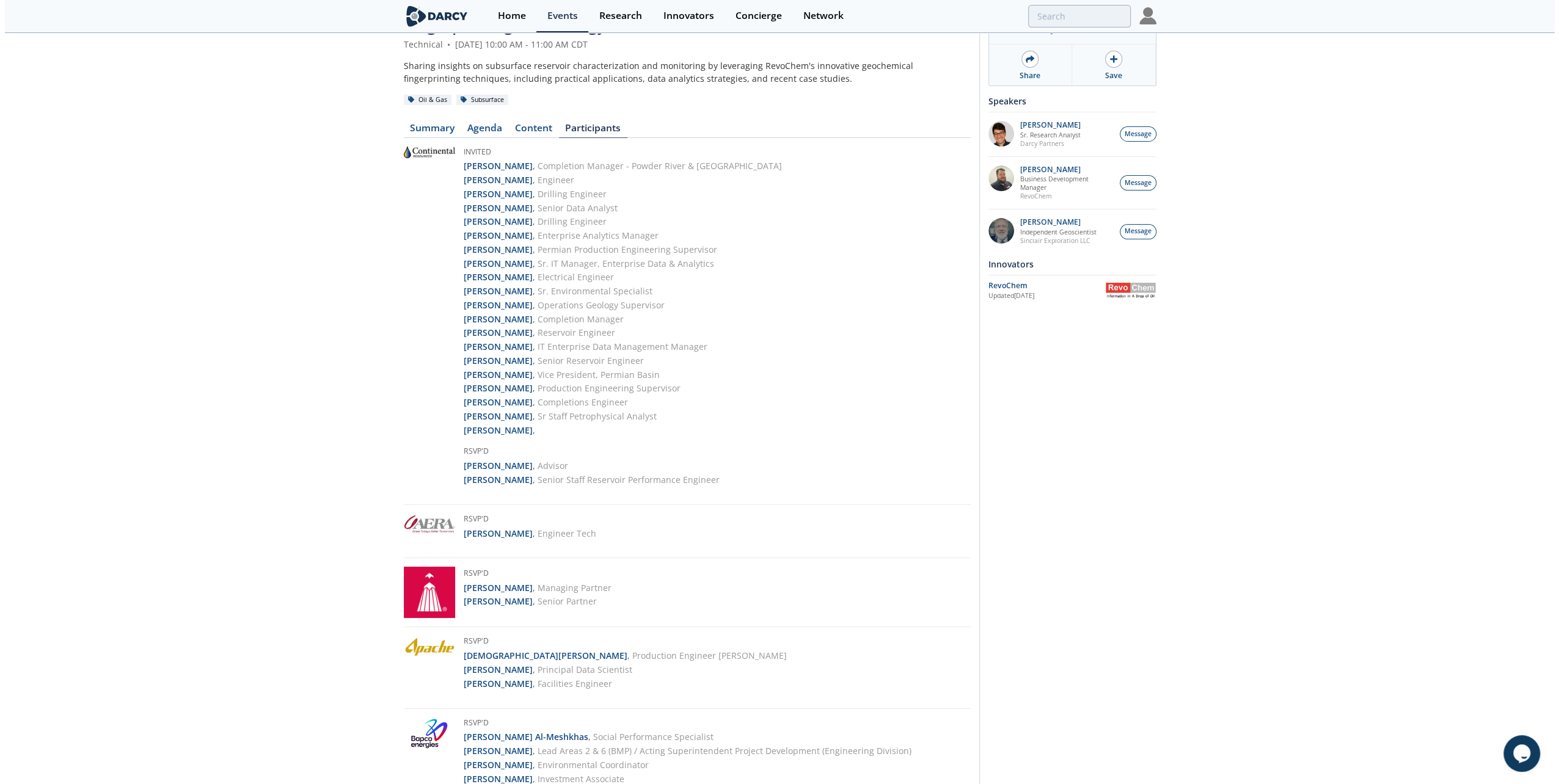
scroll to position [0, 0]
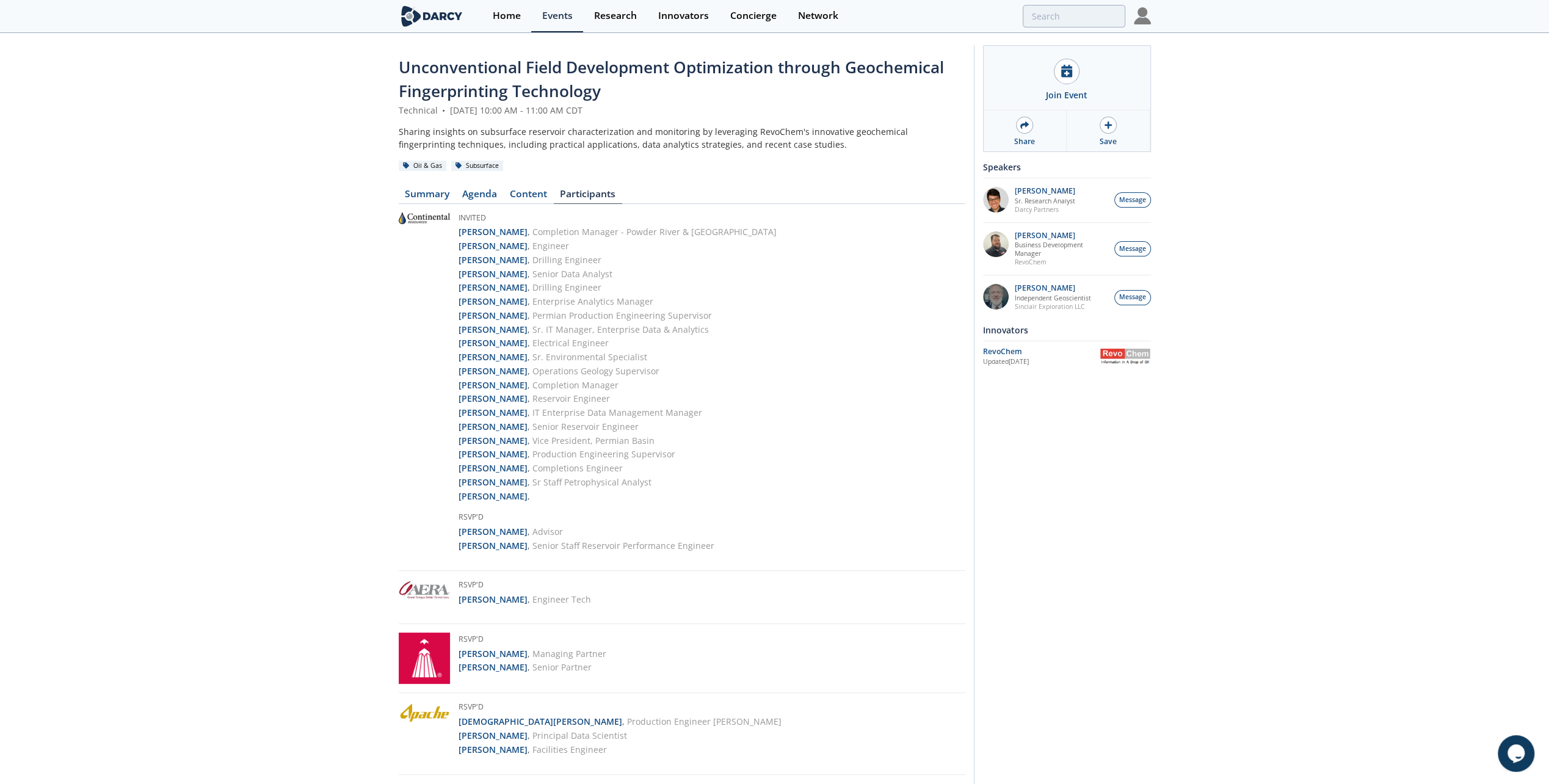
click at [1142, 17] on img at bounding box center [1142, 16] width 17 height 17
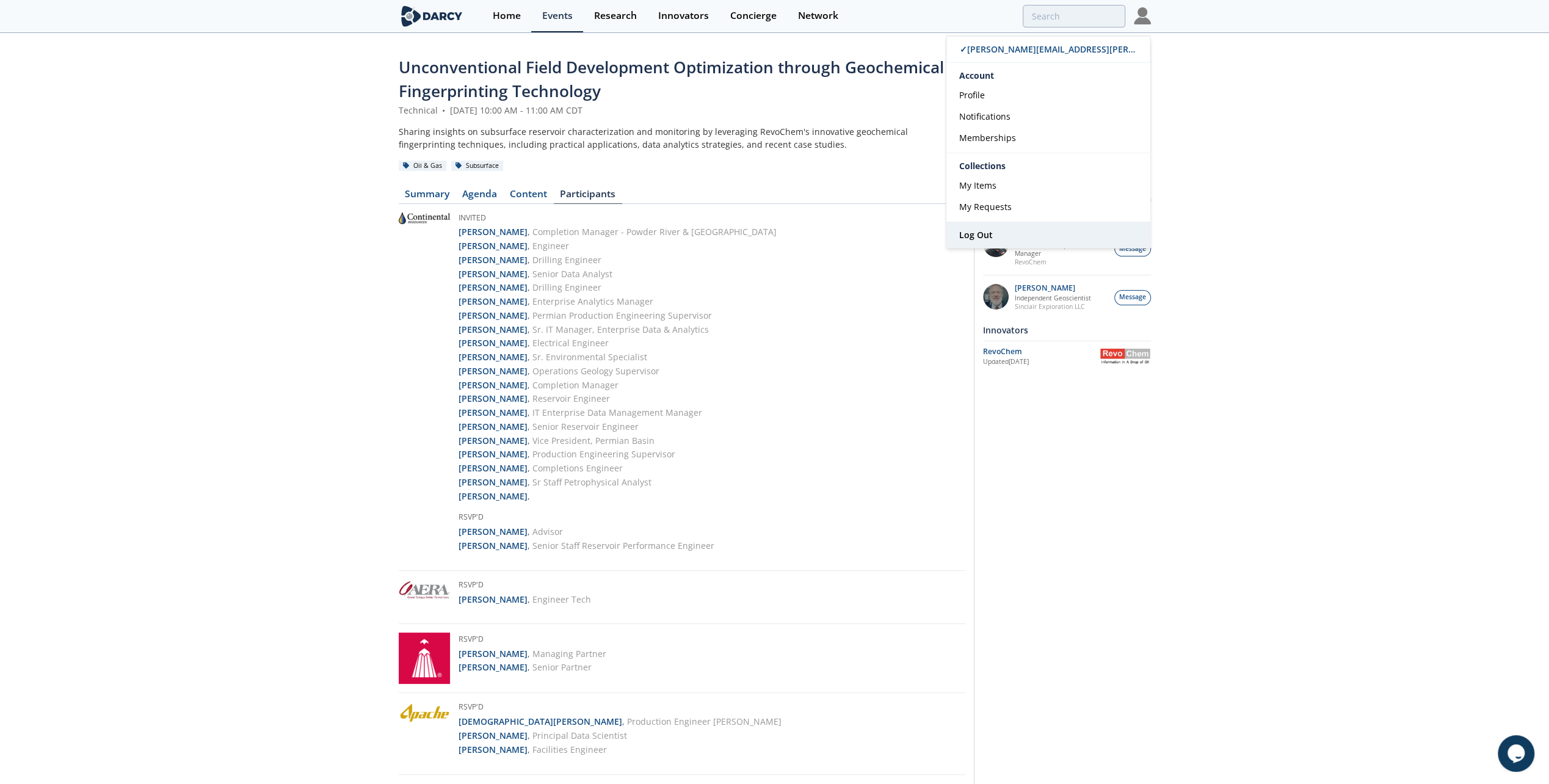
click at [1000, 232] on link "Log Out" at bounding box center [1049, 235] width 204 height 26
